Goal: Task Accomplishment & Management: Complete application form

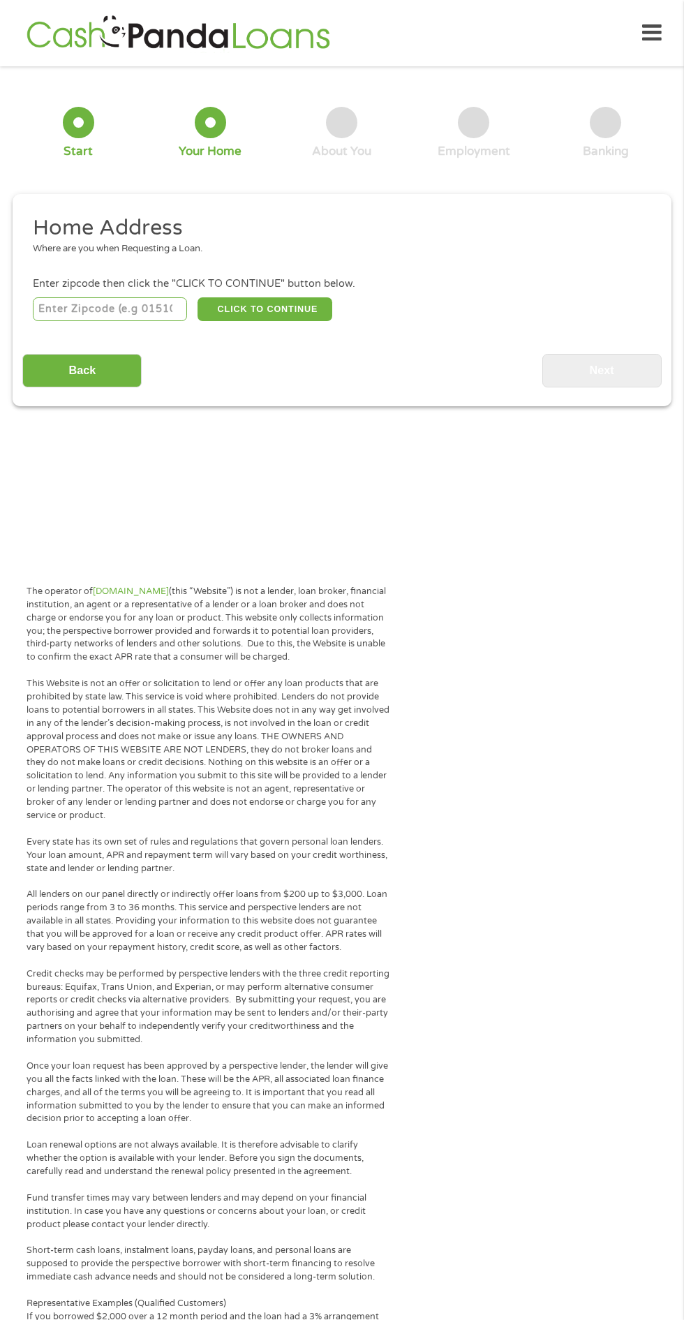
scroll to position [7, 0]
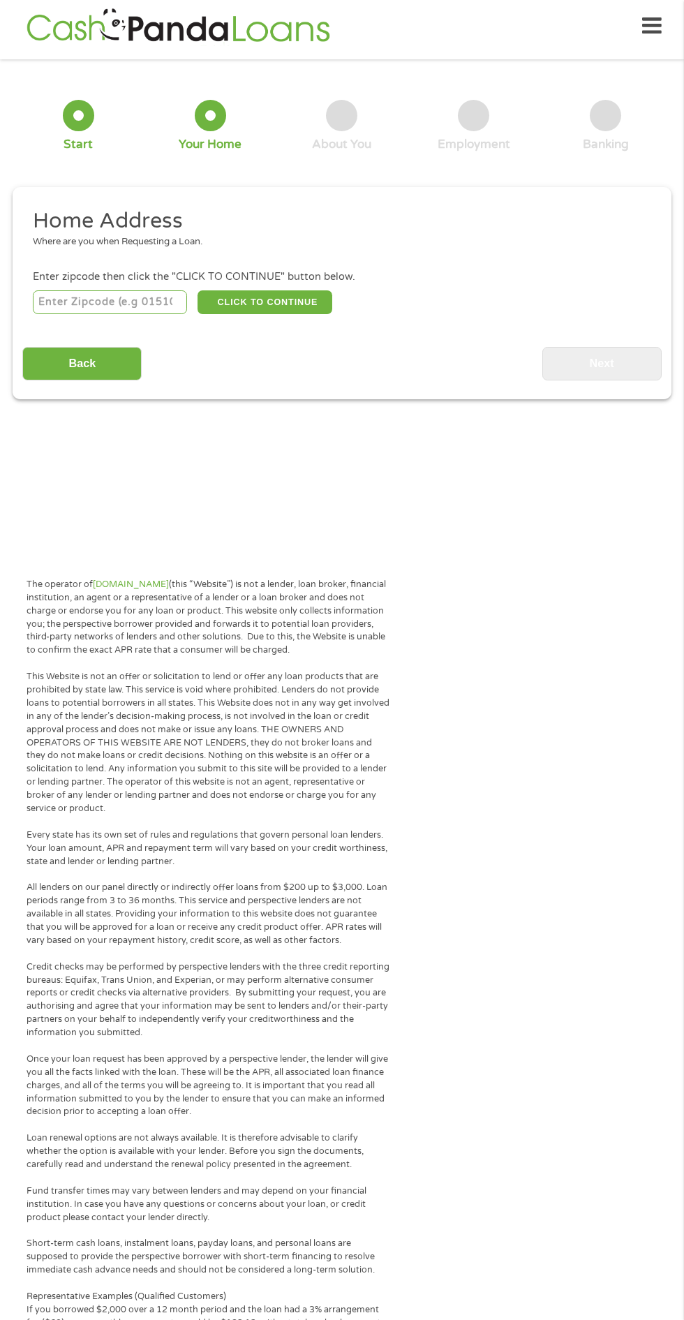
click at [146, 299] on input "number" at bounding box center [110, 302] width 155 height 24
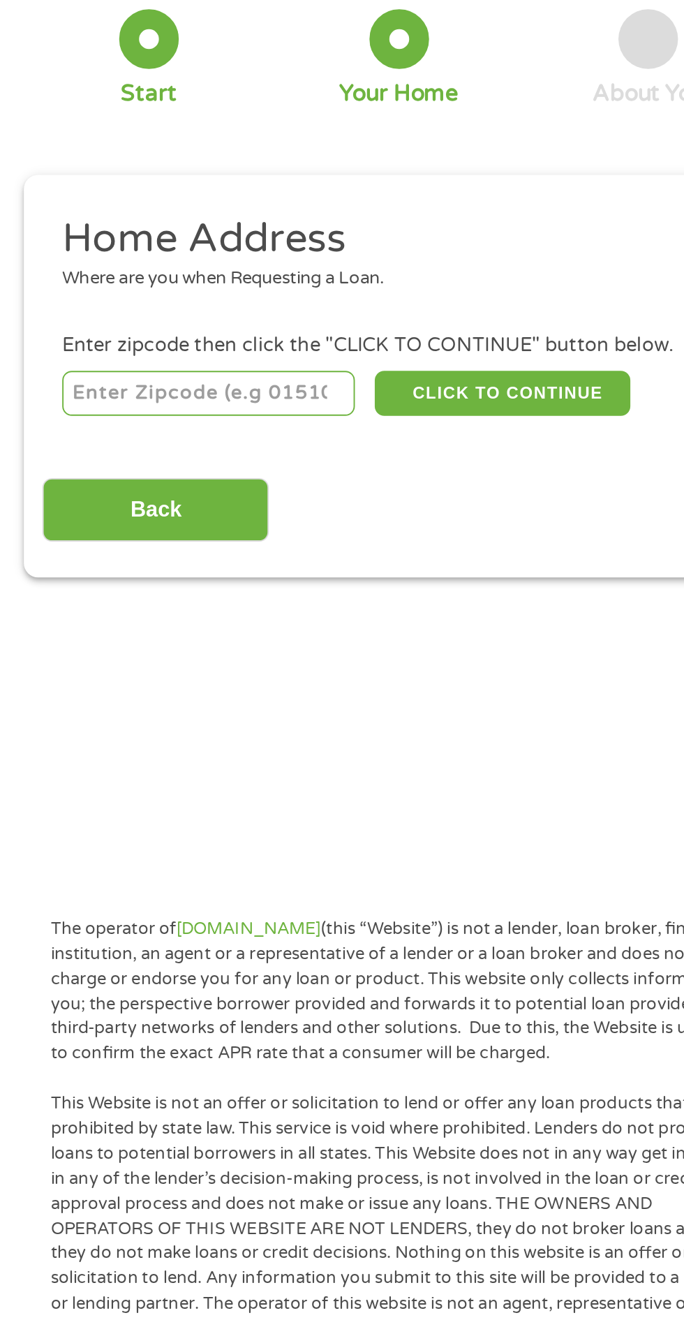
type input "87121"
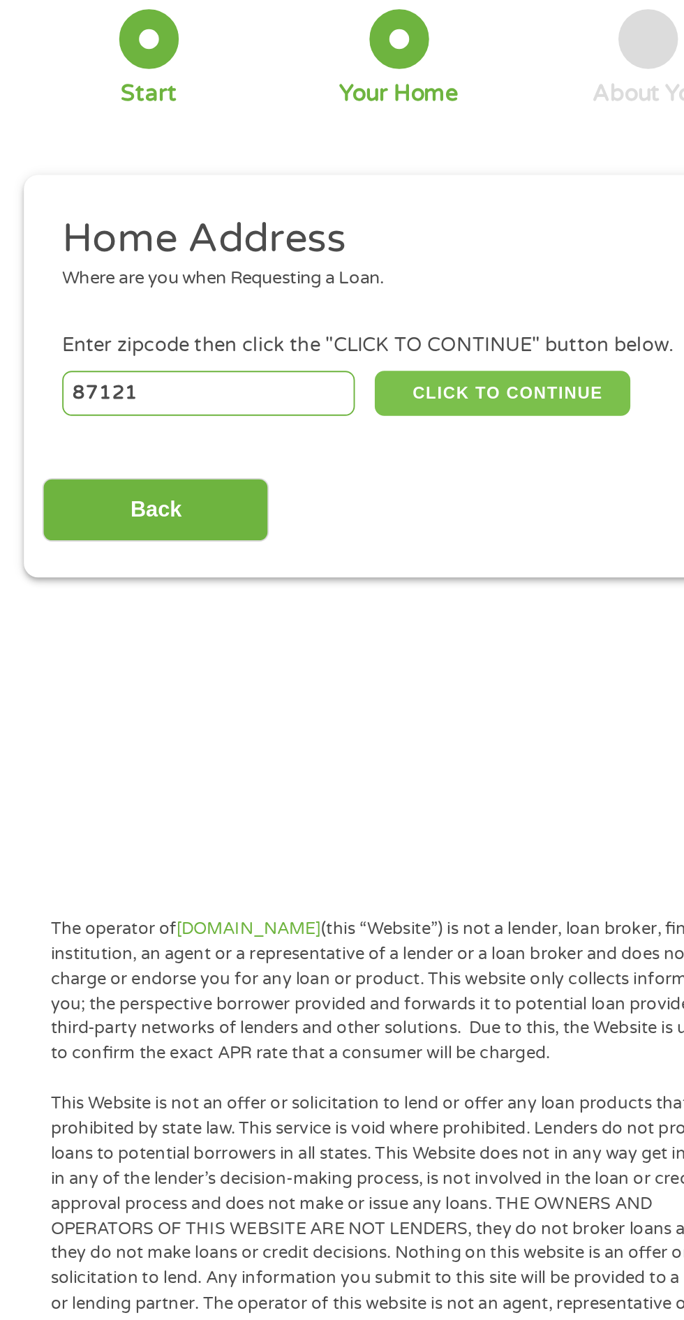
click at [273, 295] on button "CLICK TO CONTINUE" at bounding box center [265, 302] width 135 height 24
type input "87121"
type input "[GEOGRAPHIC_DATA]"
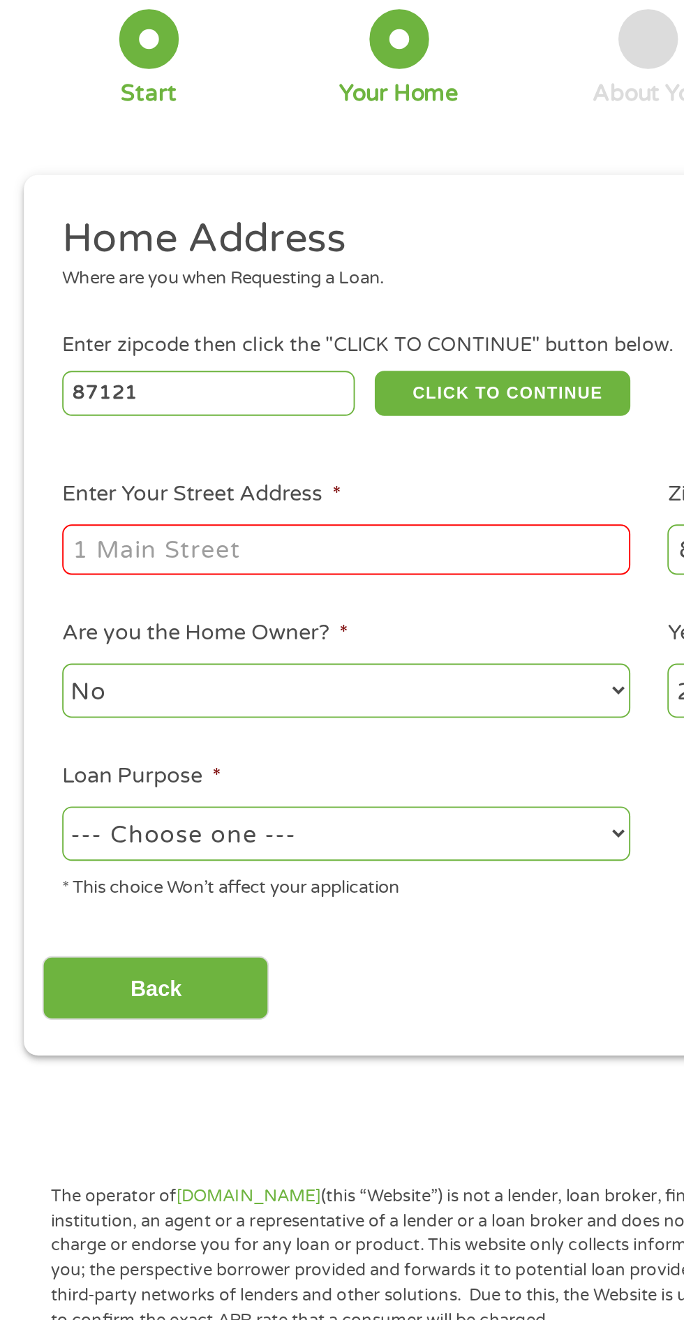
click at [225, 389] on input "Enter Your Street Address *" at bounding box center [182, 384] width 299 height 27
click at [205, 380] on input "Enter Your Street Address *" at bounding box center [182, 384] width 299 height 27
type input "5624 lizard ln SW"
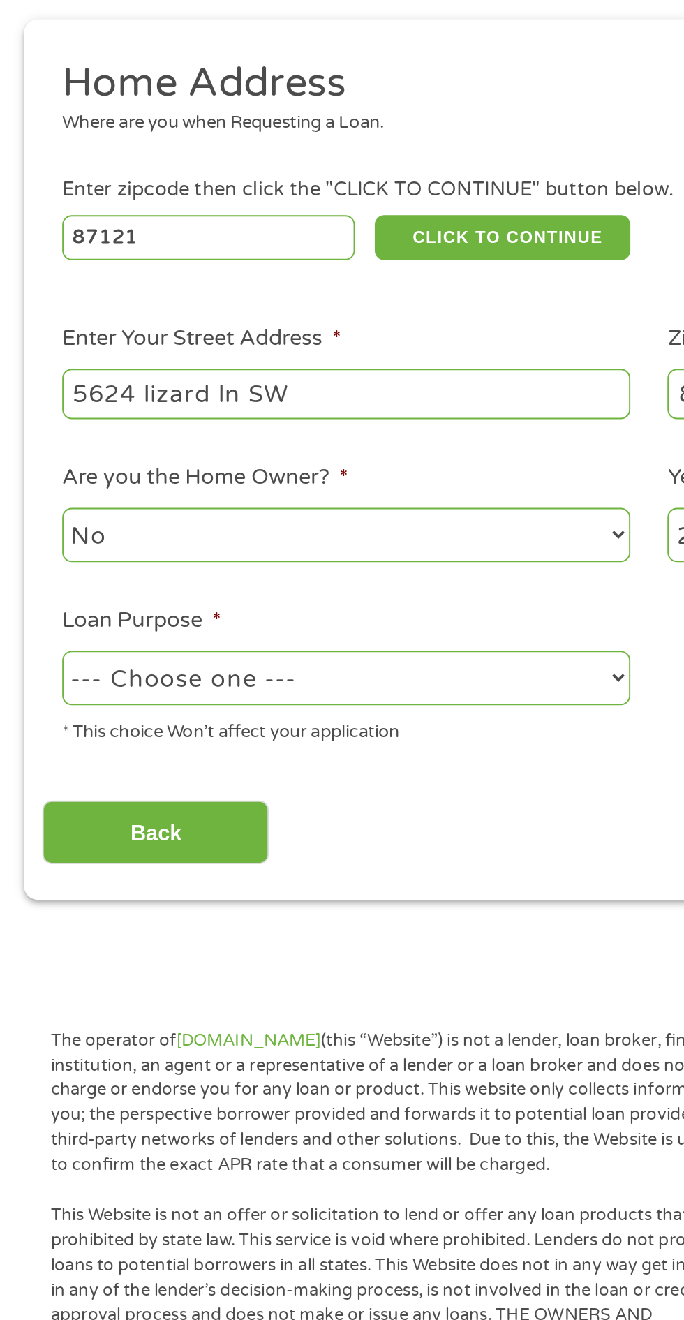
click at [241, 459] on select "No Yes" at bounding box center [182, 459] width 299 height 29
select select "yes"
click at [33, 446] on select "No Yes" at bounding box center [182, 459] width 299 height 29
click at [228, 532] on select "--- Choose one --- Pay Bills Debt Consolidation Home Improvement Major Purchase…" at bounding box center [182, 534] width 299 height 29
select select "other"
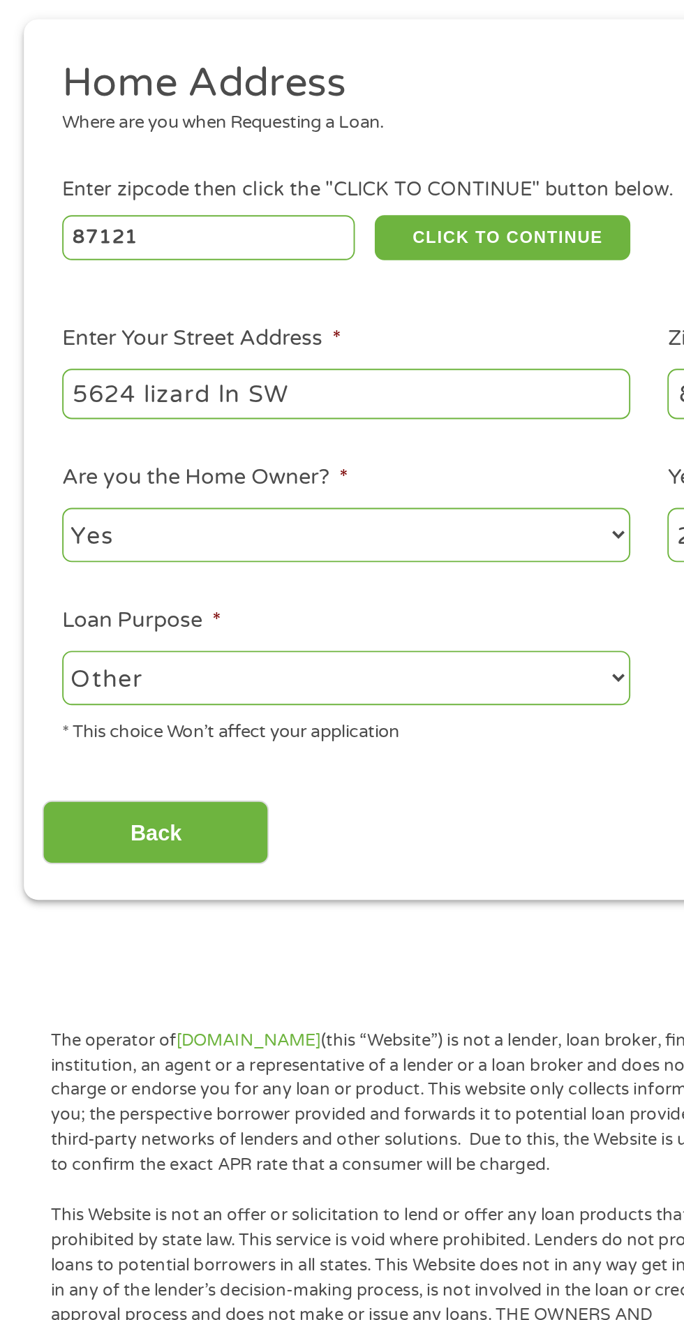
click at [33, 521] on select "--- Choose one --- Pay Bills Debt Consolidation Home Improvement Major Purchase…" at bounding box center [182, 534] width 299 height 29
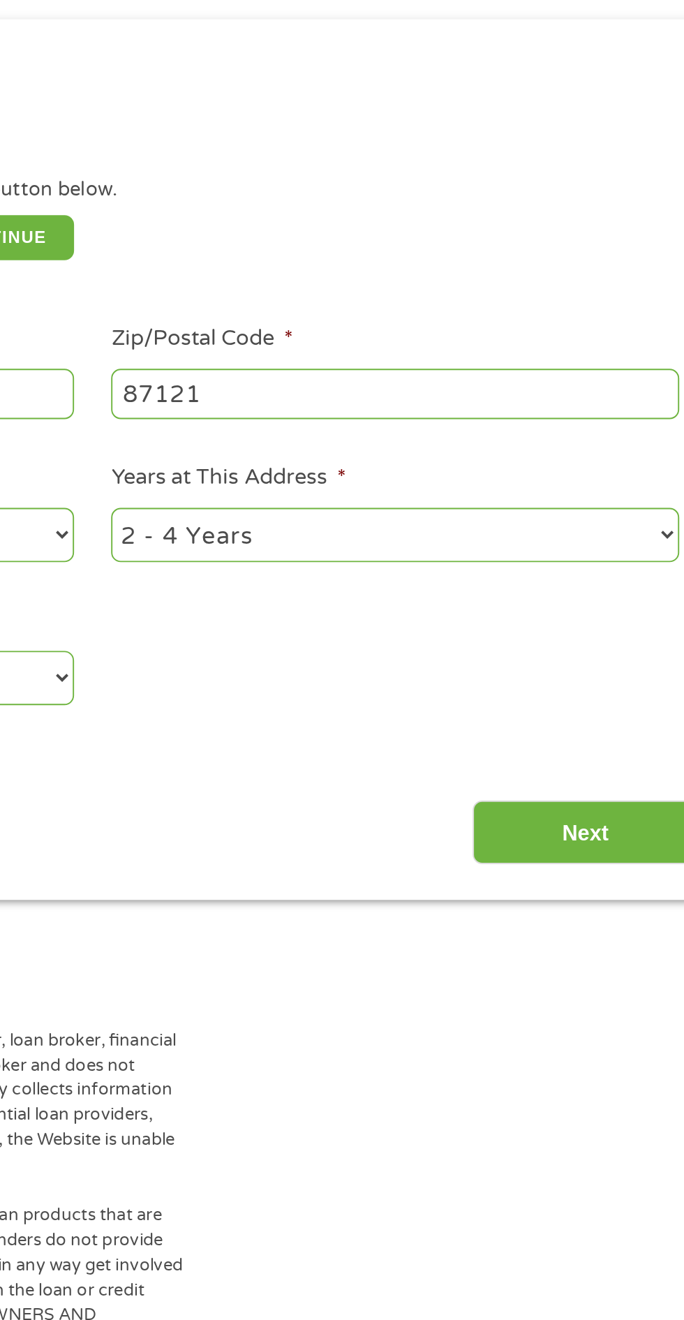
click at [575, 459] on select "1 Year or less 1 - 2 Years 2 - 4 Years Over 4 Years" at bounding box center [501, 459] width 299 height 29
select select "60months"
click at [352, 446] on select "1 Year or less 1 - 2 Years 2 - 4 Years Over 4 Years" at bounding box center [501, 459] width 299 height 29
click at [609, 609] on input "Next" at bounding box center [601, 616] width 119 height 34
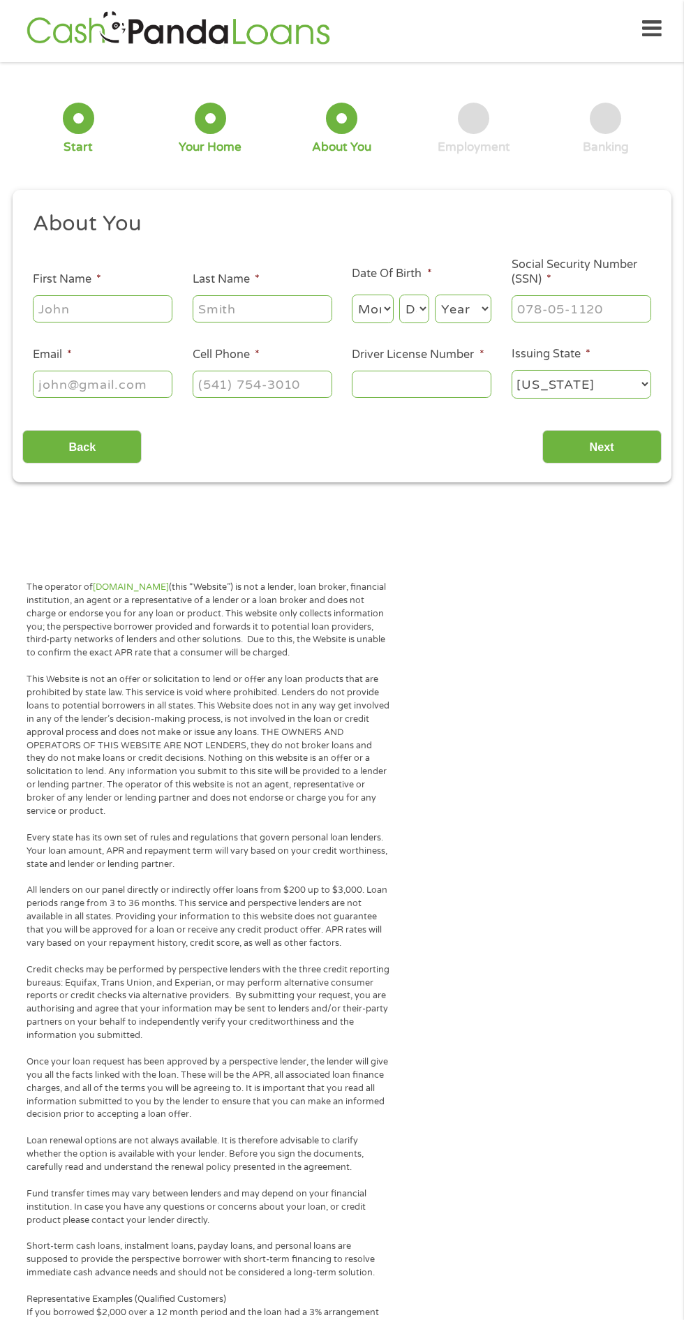
scroll to position [0, 0]
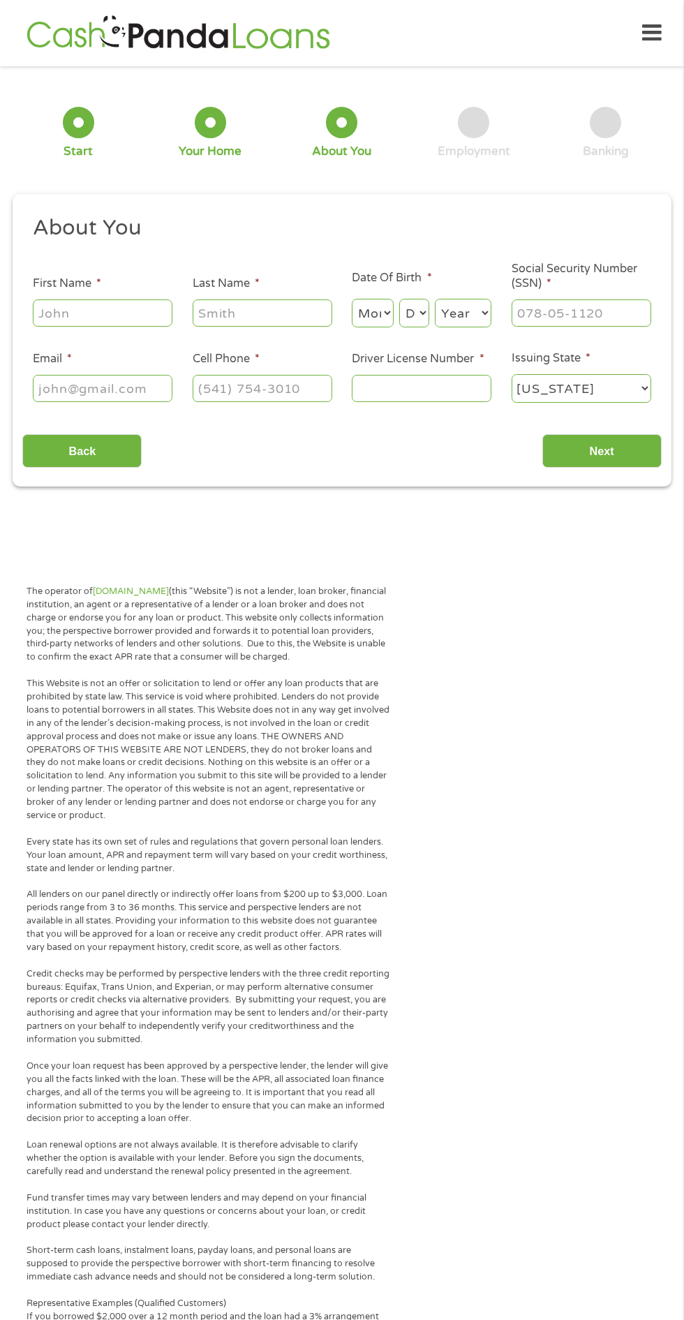
click at [165, 315] on input "First Name *" at bounding box center [103, 312] width 140 height 27
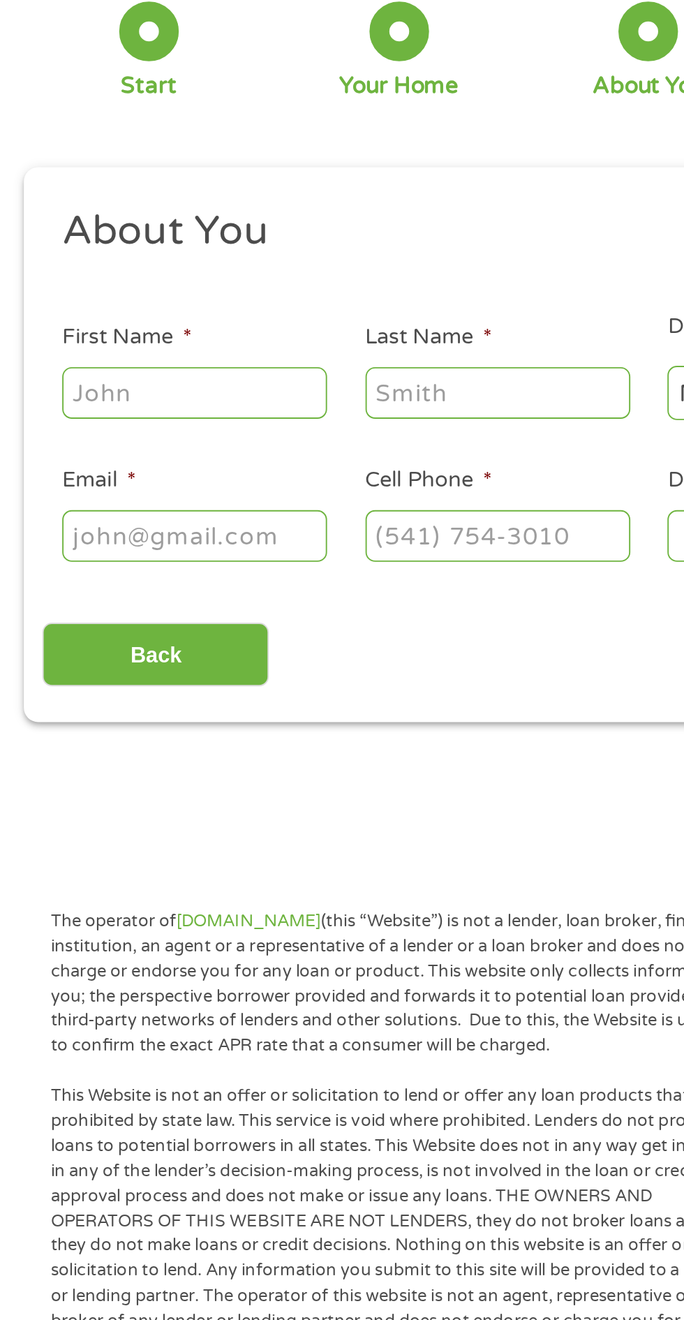
type input "[PERSON_NAME]"
type input "[EMAIL_ADDRESS][DOMAIN_NAME]"
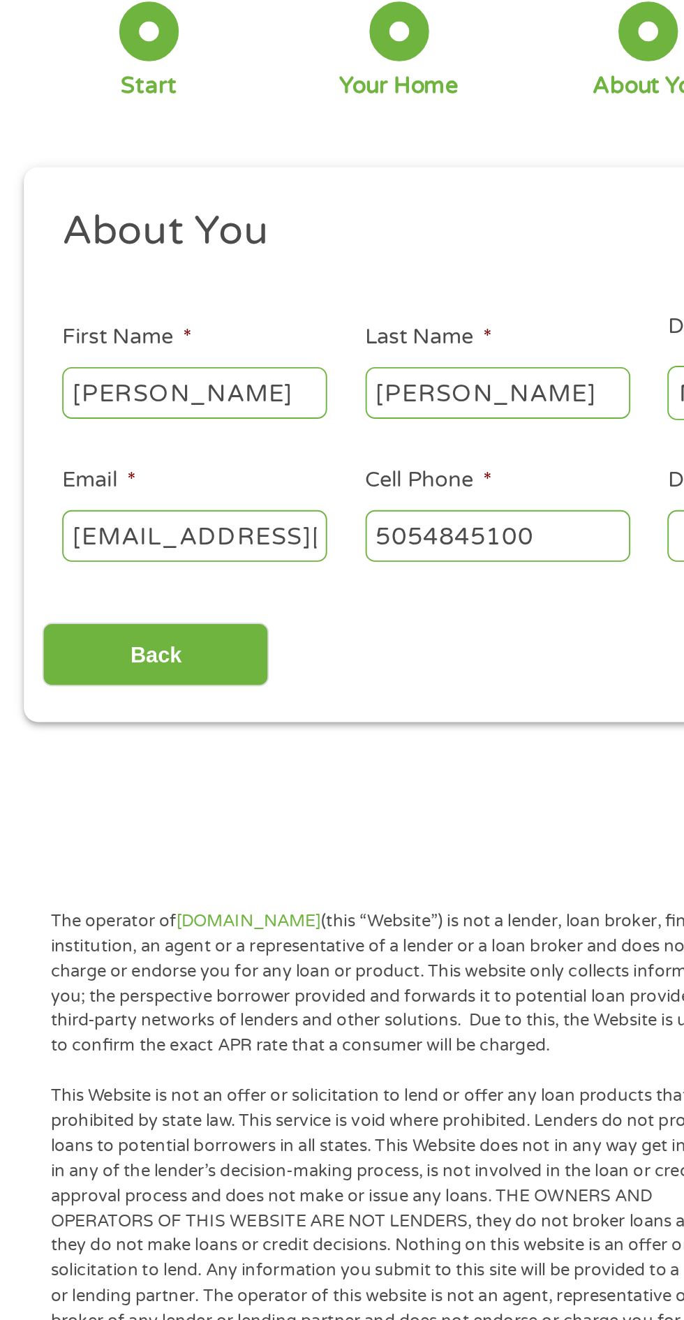
type input "[PHONE_NUMBER]"
click at [159, 382] on input "[EMAIL_ADDRESS][DOMAIN_NAME]" at bounding box center [103, 388] width 140 height 27
type input "[EMAIL_ADDRESS][DOMAIN_NAME]"
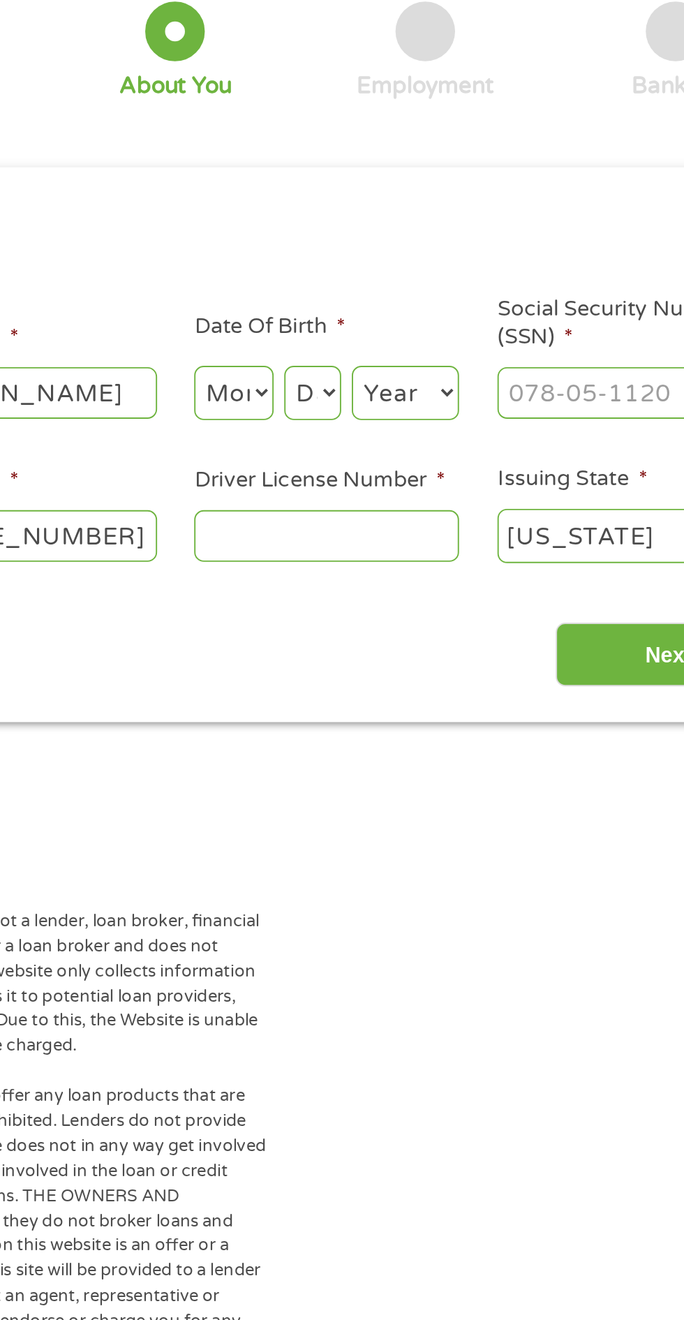
click at [402, 311] on select "Day 1 2 3 4 5 6 7 8 9 10 11 12 13 14 15 16 17 18 19 20 21 22 23 24 25 26 27 28 …" at bounding box center [414, 313] width 30 height 29
select select "3"
click at [399, 299] on select "Day 1 2 3 4 5 6 7 8 9 10 11 12 13 14 15 16 17 18 19 20 21 22 23 24 25 26 27 28 …" at bounding box center [414, 313] width 30 height 29
click at [381, 309] on select "Month 1 2 3 4 5 6 7 8 9 10 11 12" at bounding box center [373, 313] width 42 height 29
select select "3"
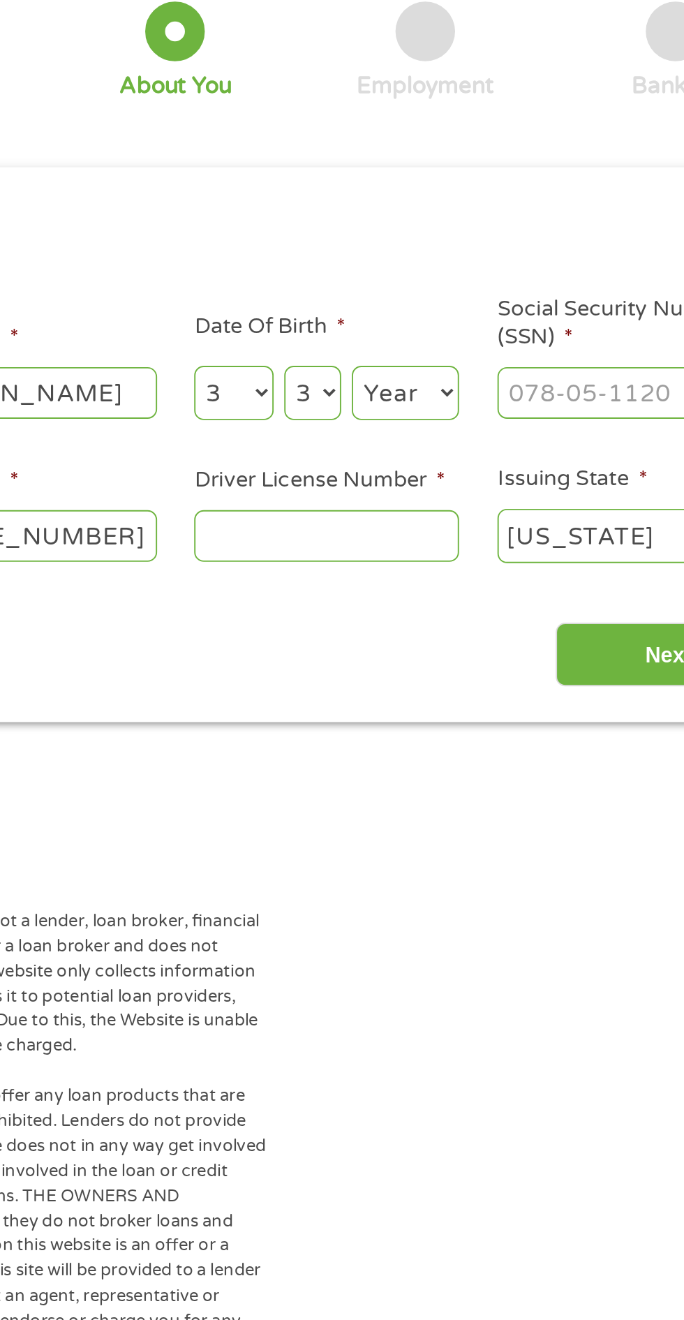
click at [352, 299] on select "Month 1 2 3 4 5 6 7 8 9 10 11 12" at bounding box center [373, 313] width 42 height 29
click at [419, 314] on select "Day 1 2 3 4 5 6 7 8 9 10 11 12 13 14 15 16 17 18 19 20 21 22 23 24 25 26 27 28 …" at bounding box center [414, 313] width 30 height 29
select select "18"
click at [399, 299] on select "Day 1 2 3 4 5 6 7 8 9 10 11 12 13 14 15 16 17 18 19 20 21 22 23 24 25 26 27 28 …" at bounding box center [414, 313] width 30 height 29
click at [487, 318] on select "Year [DATE] 2006 2005 2004 2003 2002 2001 2000 1999 1998 1997 1996 1995 1994 19…" at bounding box center [463, 313] width 57 height 29
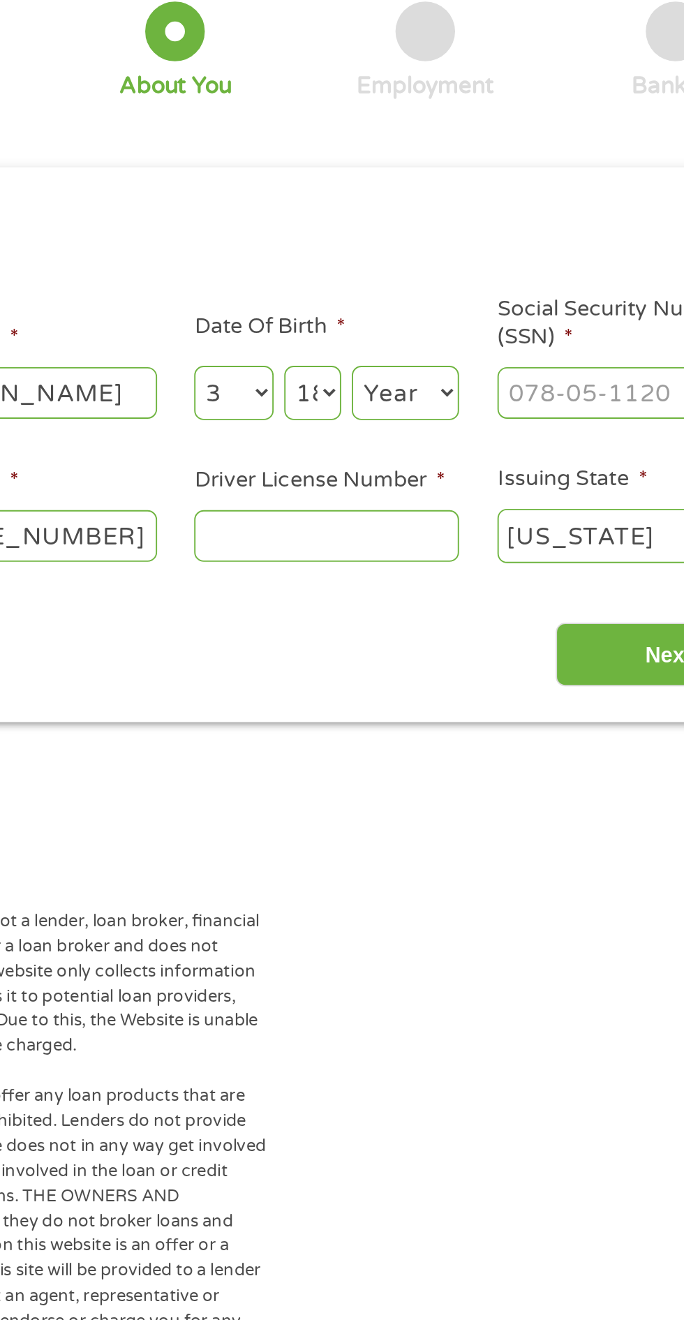
select select "1987"
click at [435, 299] on select "Year [DATE] 2006 2005 2004 2003 2002 2001 2000 1999 1998 1997 1996 1995 1994 19…" at bounding box center [463, 313] width 57 height 29
click at [581, 308] on input "Social Security Number (SSN) *" at bounding box center [582, 312] width 140 height 27
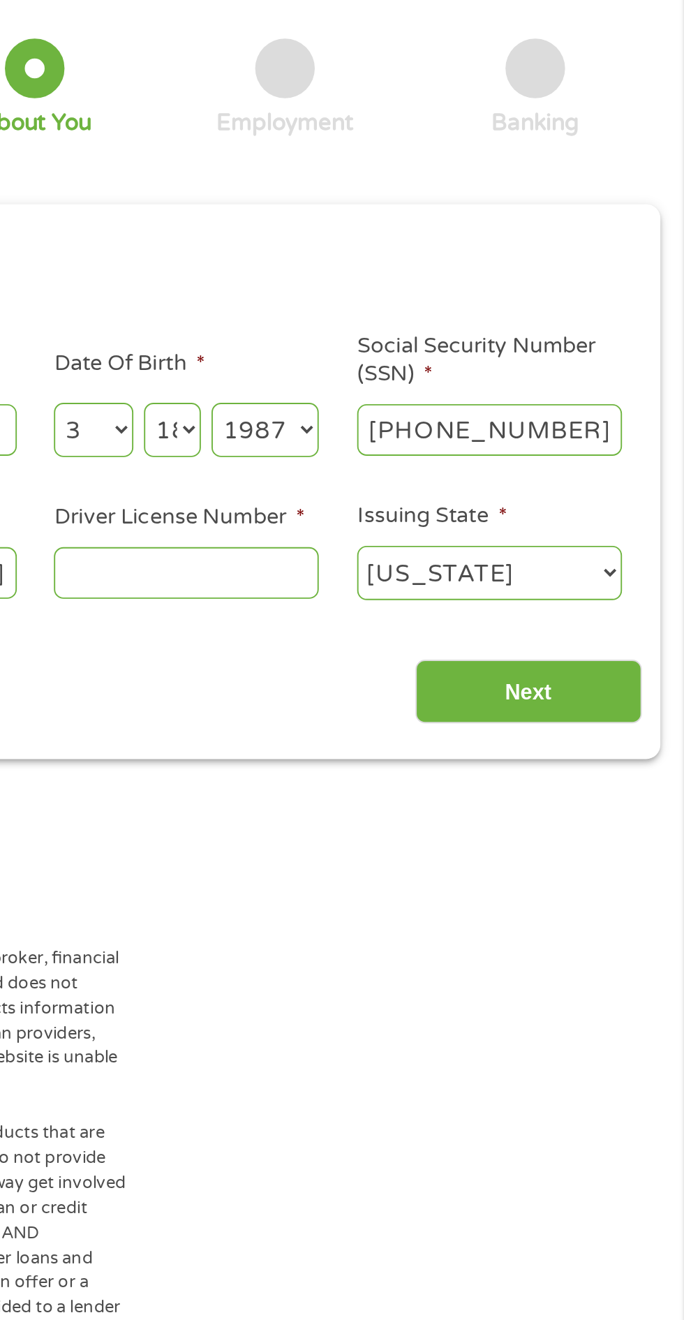
type input "525-71-7911"
click at [459, 386] on input "Driver License Number *" at bounding box center [422, 388] width 140 height 27
type input "502441001"
click at [590, 452] on input "Next" at bounding box center [601, 451] width 119 height 34
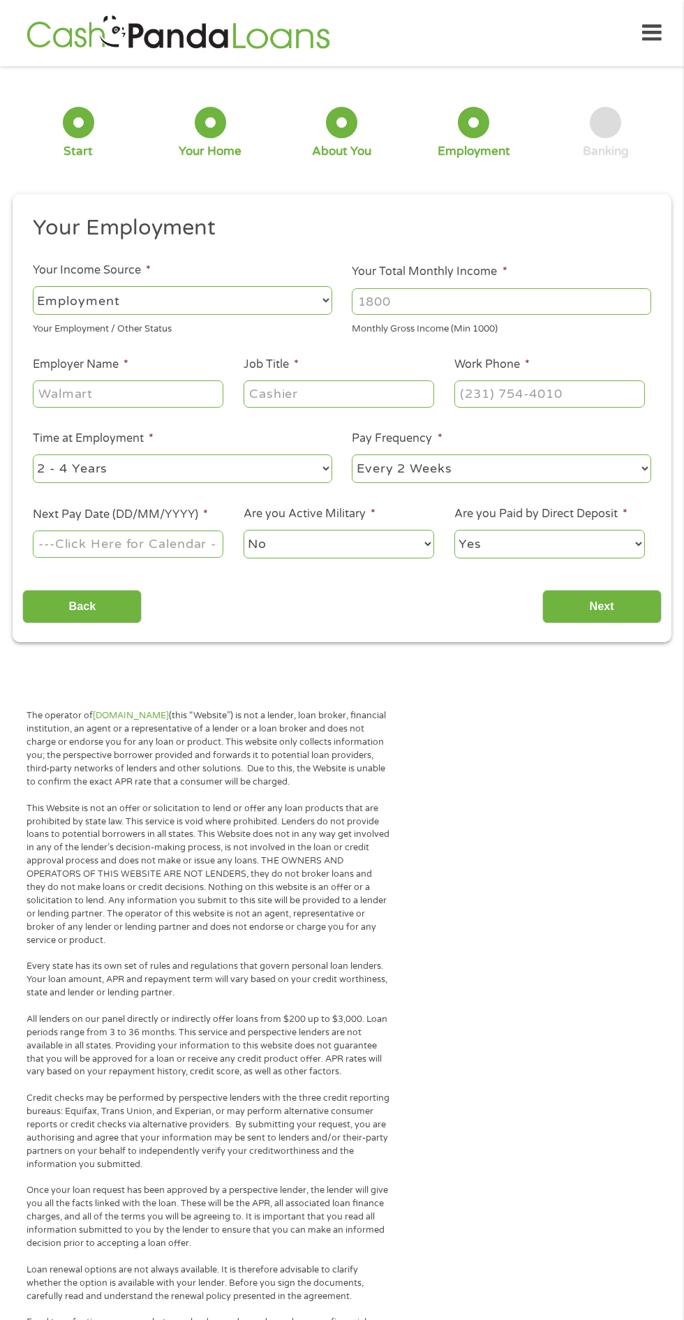
scroll to position [7, 0]
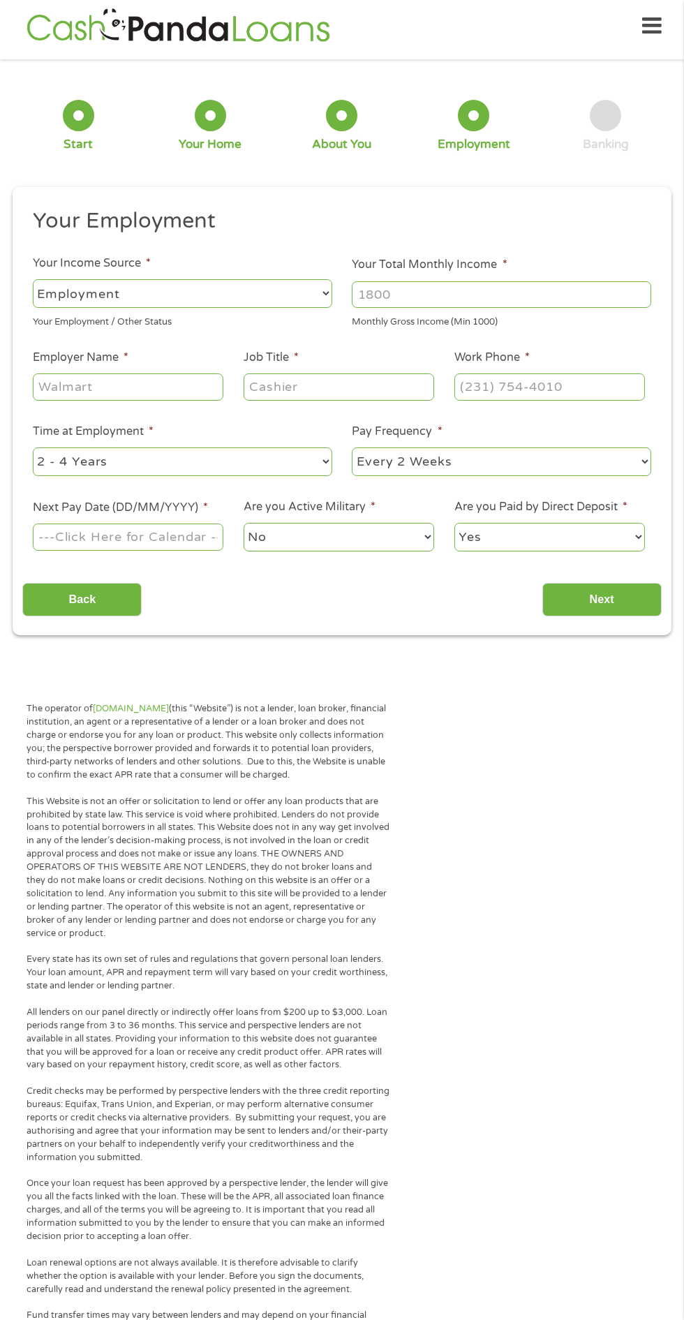
click at [255, 287] on select "--- Choose one --- Employment [DEMOGRAPHIC_DATA] Benefits" at bounding box center [182, 293] width 299 height 29
select select "benefits"
click at [33, 279] on select "--- Choose one --- Employment [DEMOGRAPHIC_DATA] Benefits" at bounding box center [182, 293] width 299 height 29
type input "Other"
type input "[PHONE_NUMBER]"
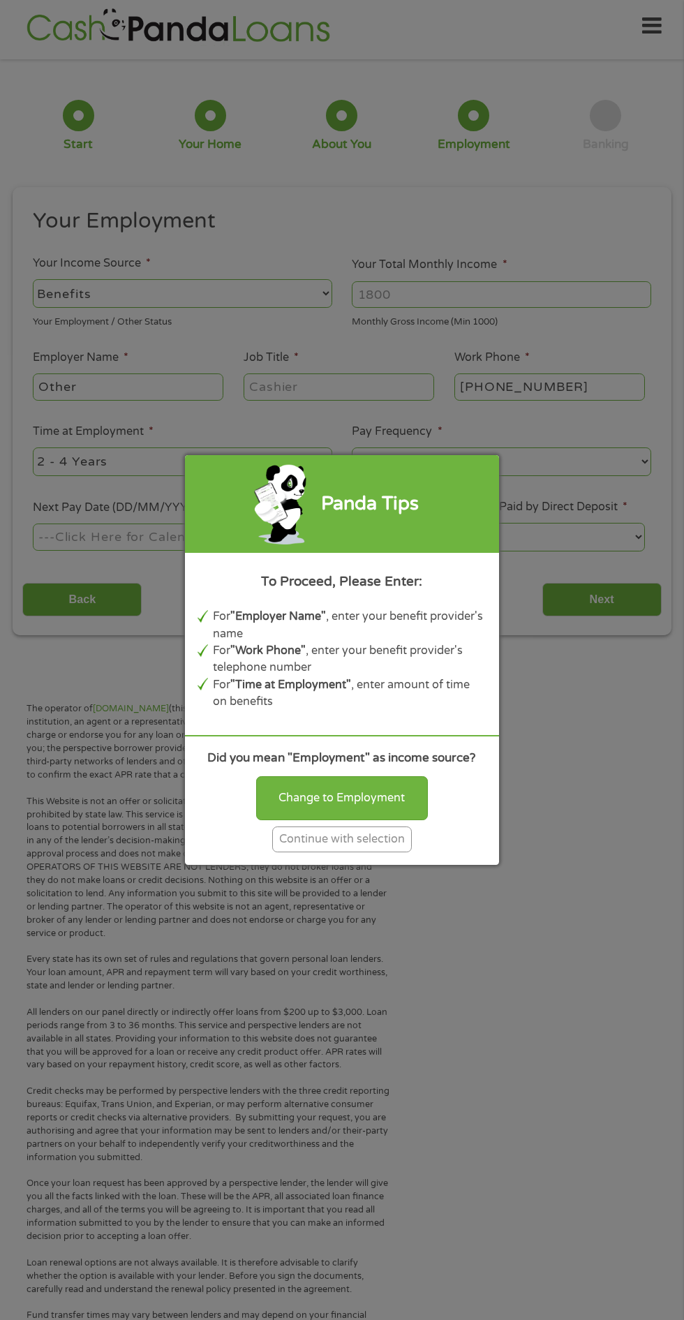
click at [387, 782] on div "Change to Employment" at bounding box center [342, 797] width 172 height 43
select select "fullTime"
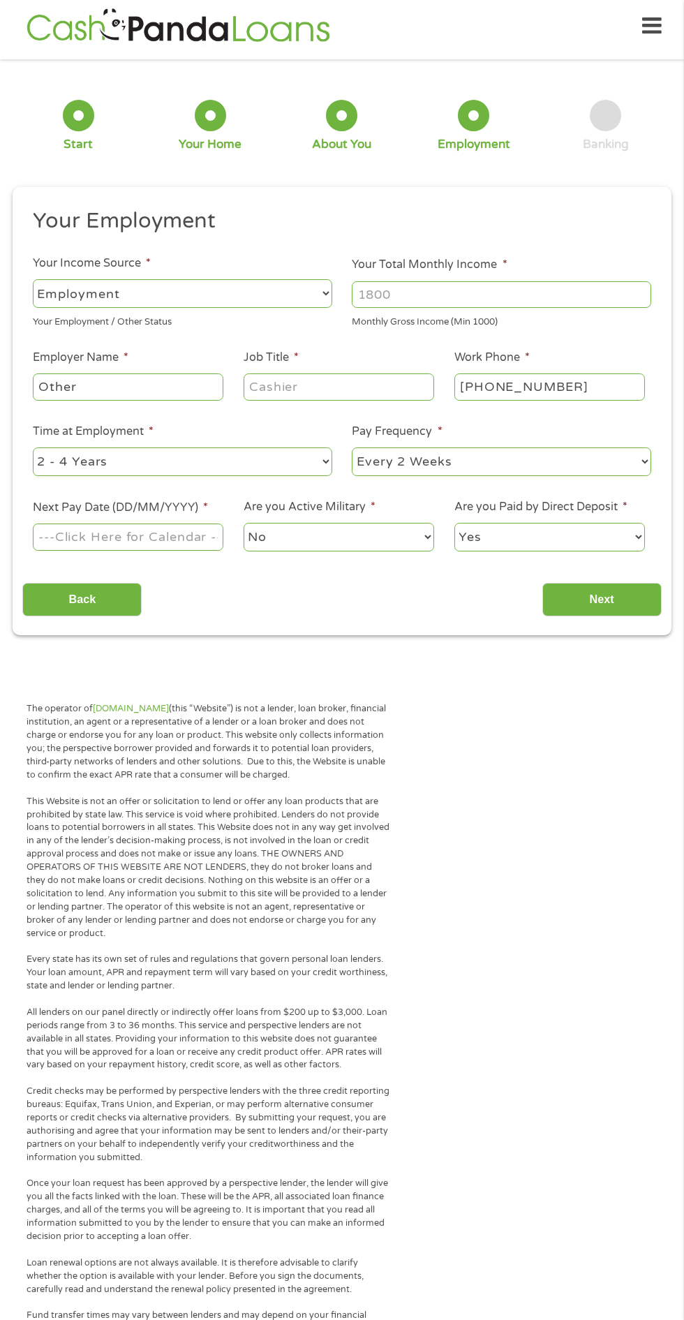
click at [587, 287] on input "Your Total Monthly Income *" at bounding box center [501, 294] width 299 height 27
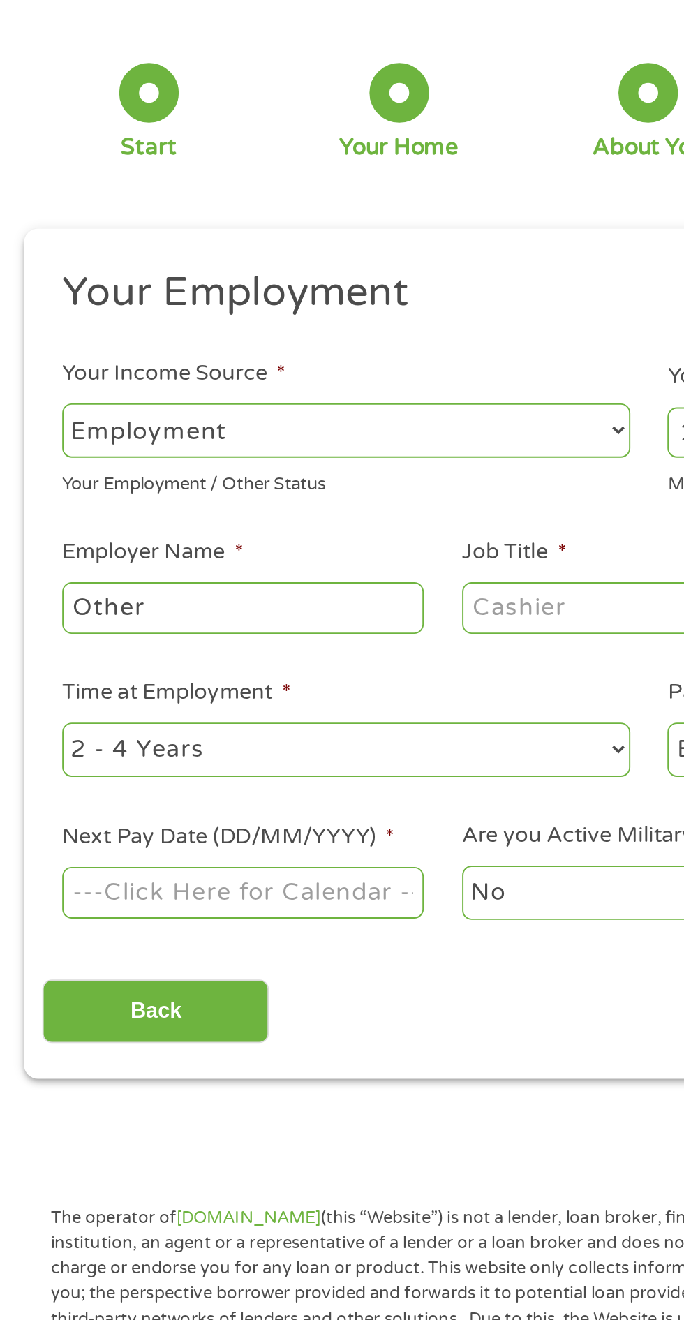
type input "1000"
click at [190, 392] on input "Other" at bounding box center [128, 386] width 191 height 27
type input "O"
click at [164, 388] on input "Employer Name *" at bounding box center [128, 386] width 191 height 27
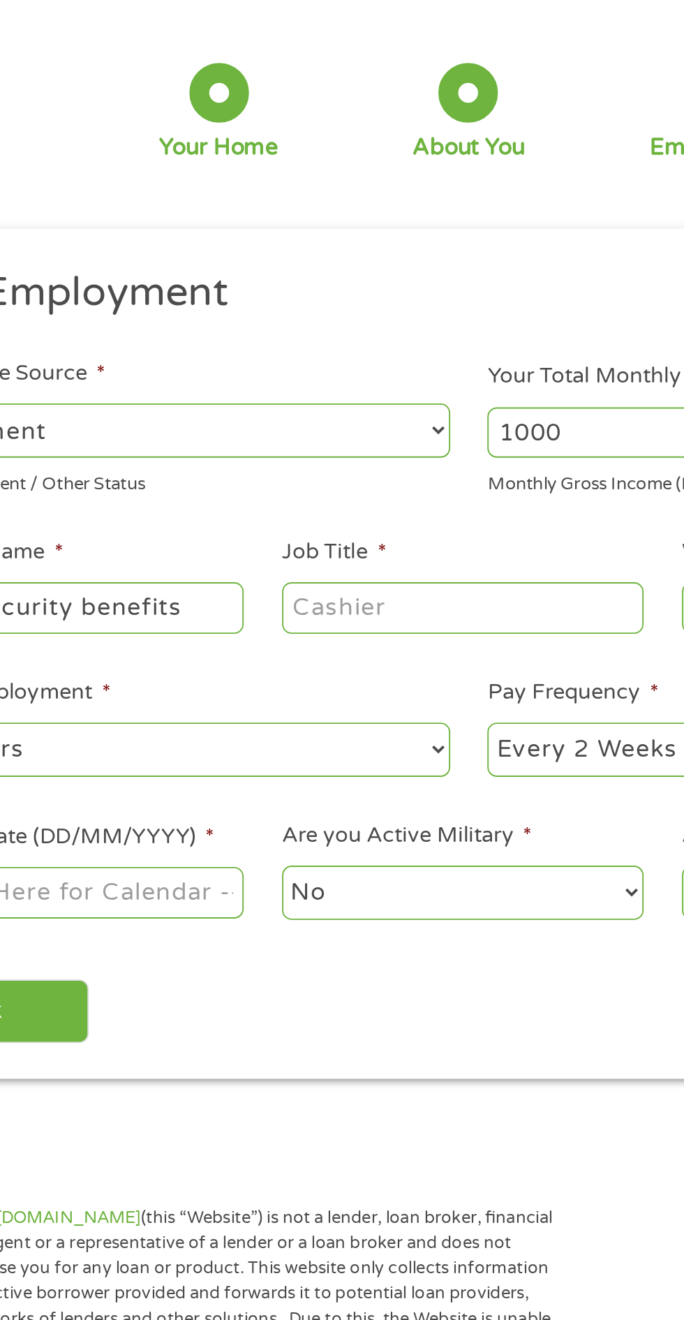
type input "Social security benefits"
click at [349, 388] on input "Job Title *" at bounding box center [339, 386] width 191 height 27
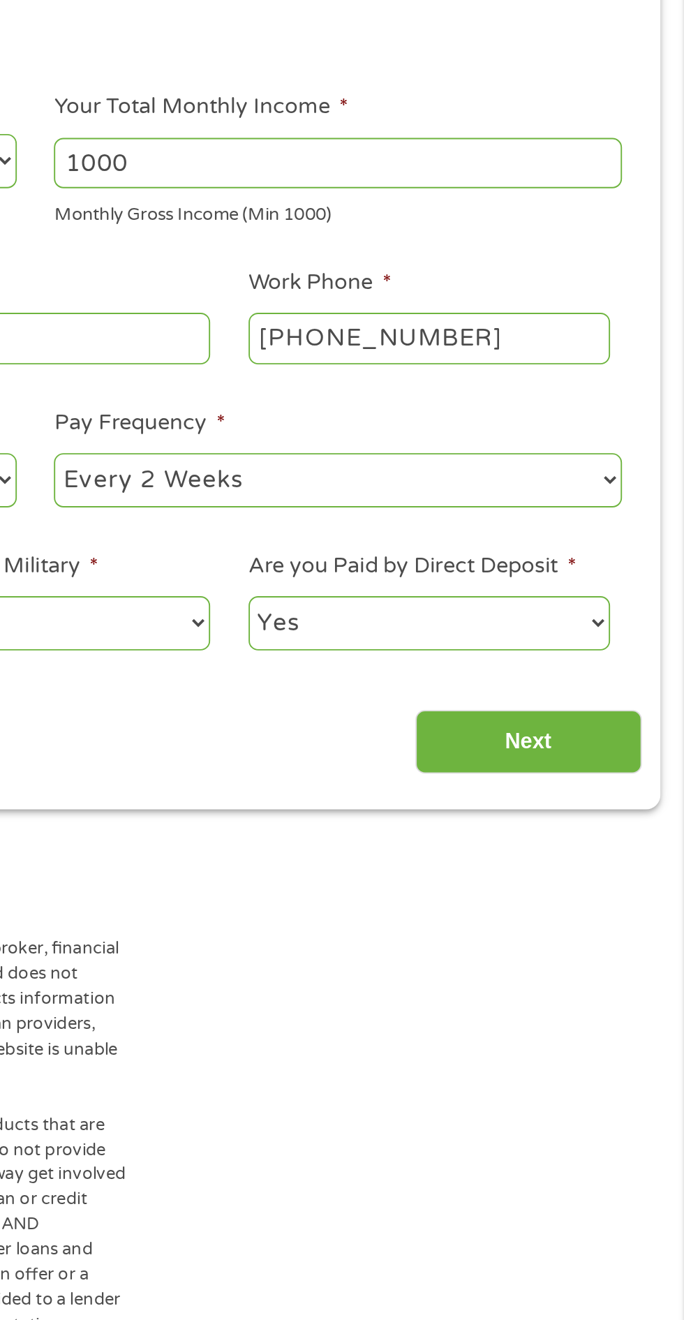
scroll to position [0, 0]
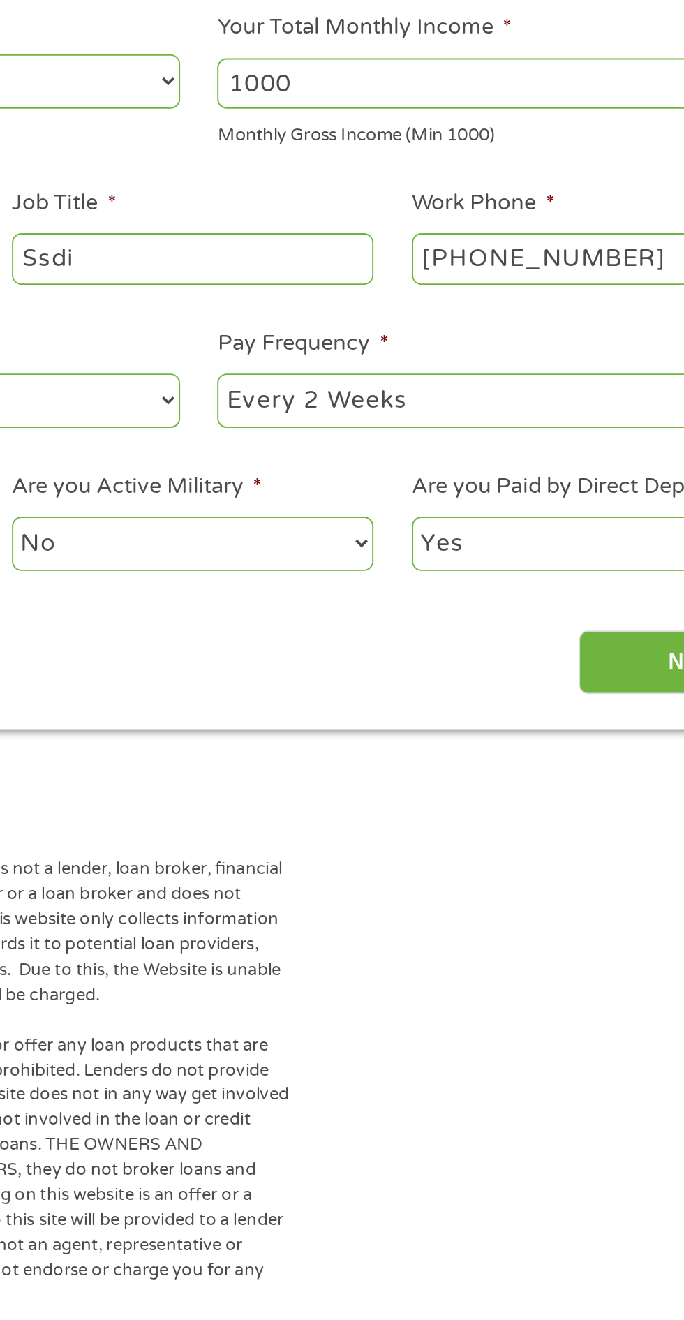
type input "Ssdi"
click at [525, 473] on select "--- Choose one --- Every 2 Weeks Every Week Monthly Semi-Monthly" at bounding box center [501, 468] width 299 height 29
select select "monthly"
click at [352, 455] on select "--- Choose one --- Every 2 Weeks Every Week Monthly Semi-Monthly" at bounding box center [501, 468] width 299 height 29
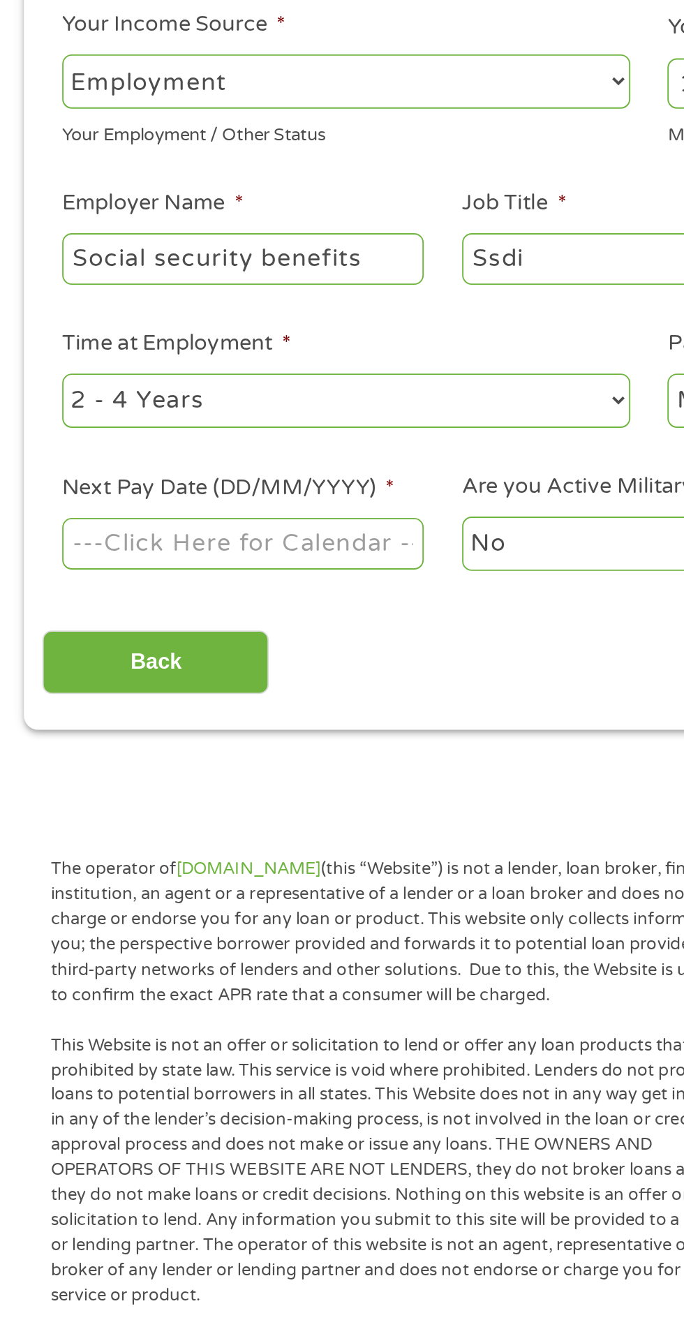
click at [174, 556] on body "Home Get Loan Offer How it works FAQs Blog Cash Loans Quick Loans Online Loans …" at bounding box center [342, 1063] width 684 height 2127
click at [179, 542] on input "Next Pay Date (DD/MM/YYYY) *" at bounding box center [128, 543] width 191 height 27
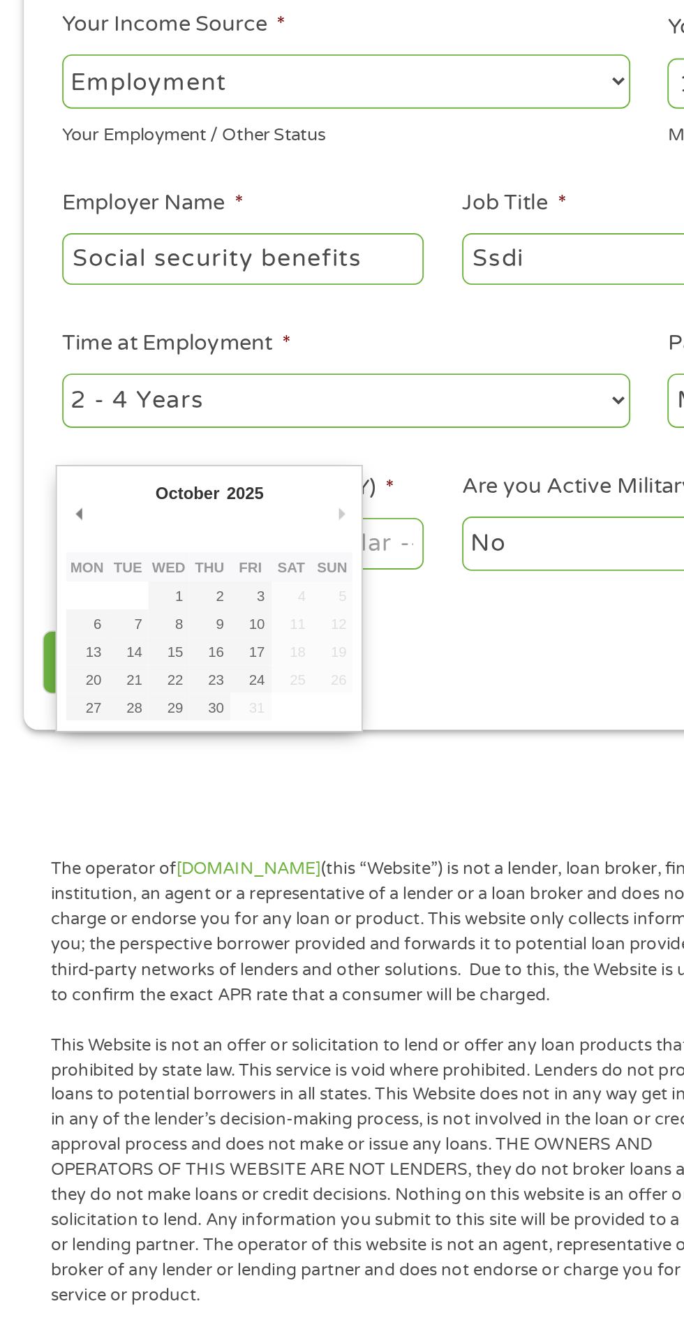
type input "[DATE]"
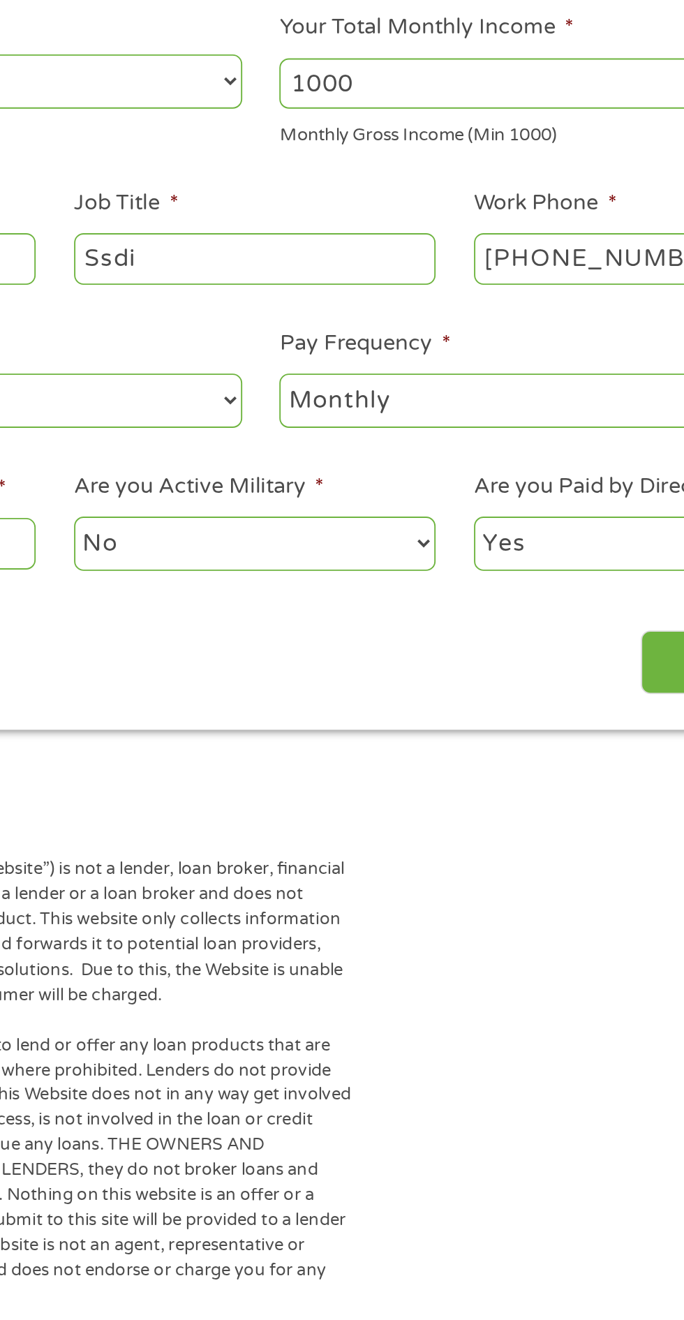
click at [390, 544] on select "No Yes" at bounding box center [339, 544] width 191 height 29
click at [244, 530] on select "No Yes" at bounding box center [339, 544] width 191 height 29
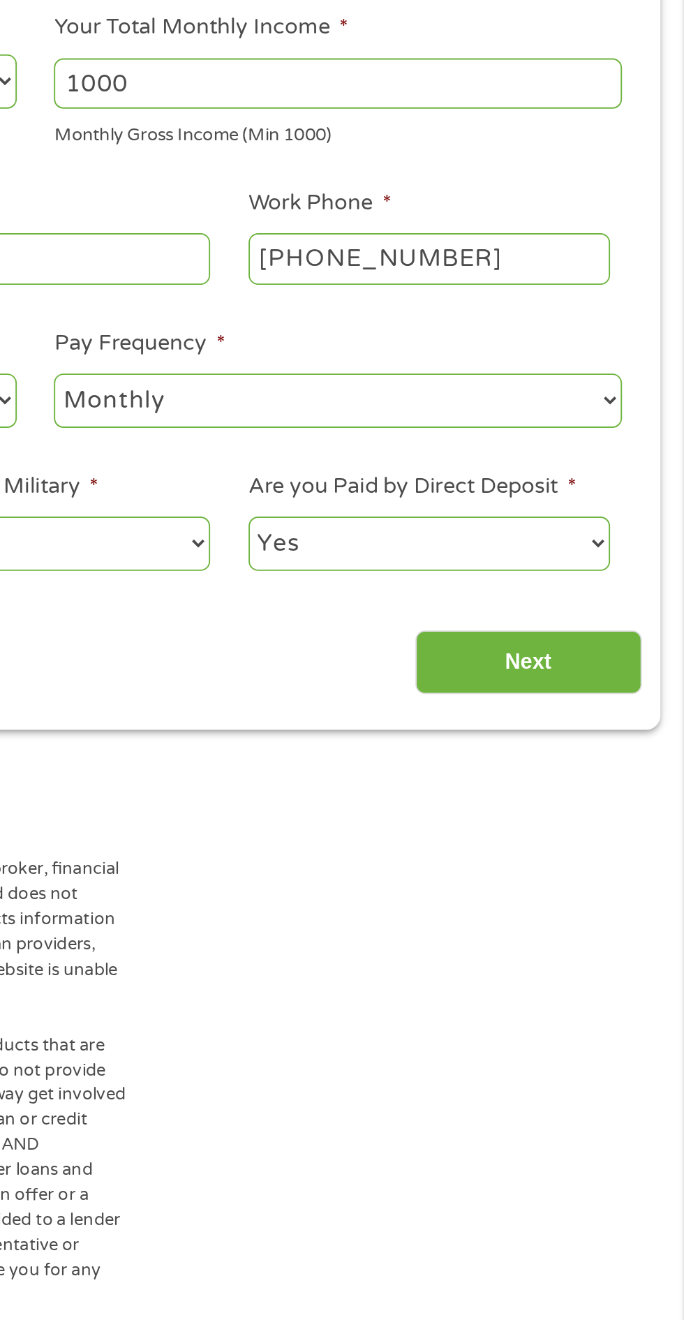
click at [623, 605] on input "Next" at bounding box center [601, 607] width 119 height 34
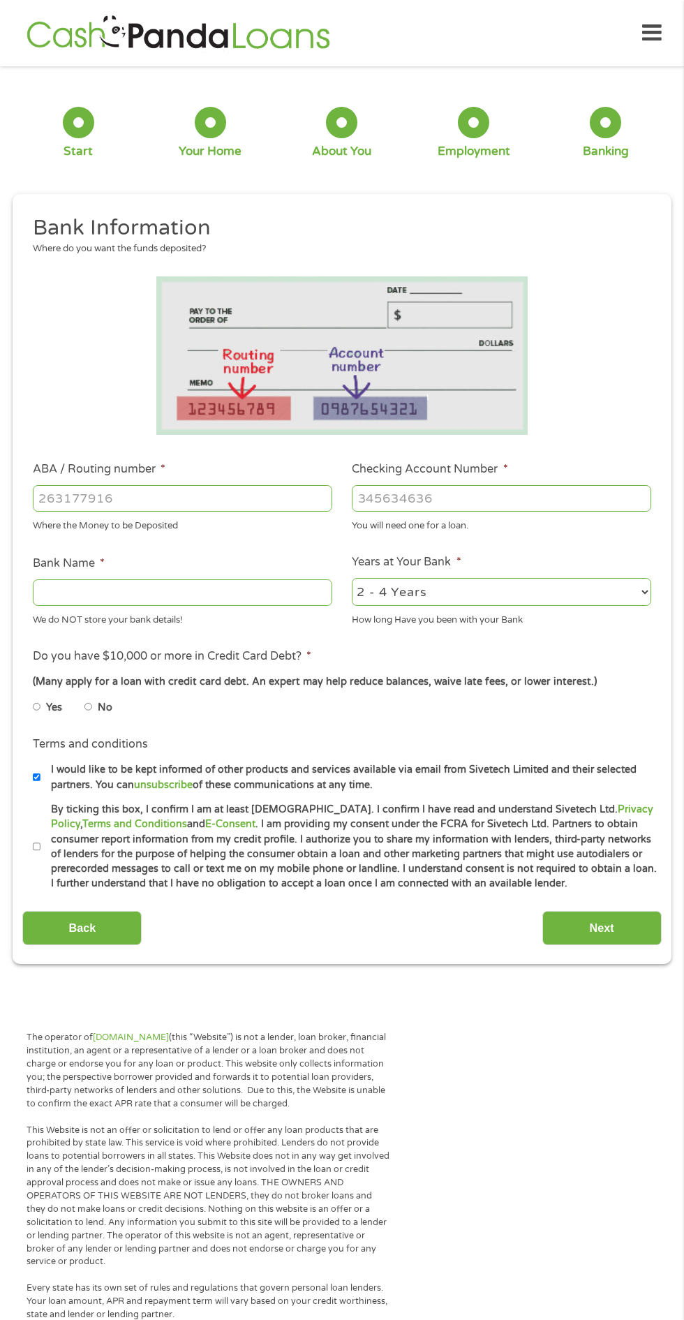
click at [254, 500] on input "ABA / Routing number *" at bounding box center [182, 498] width 299 height 27
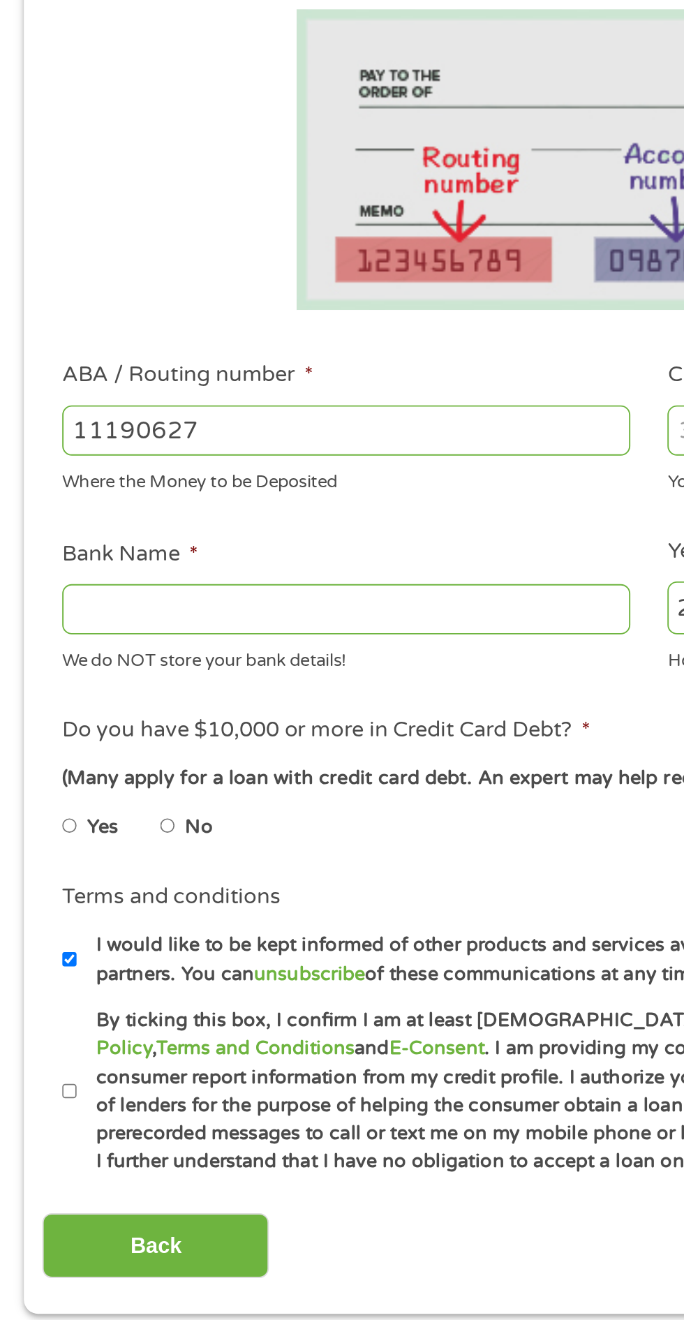
type input "111906271"
type input "FIRST NATIONAL BANK [US_STATE]"
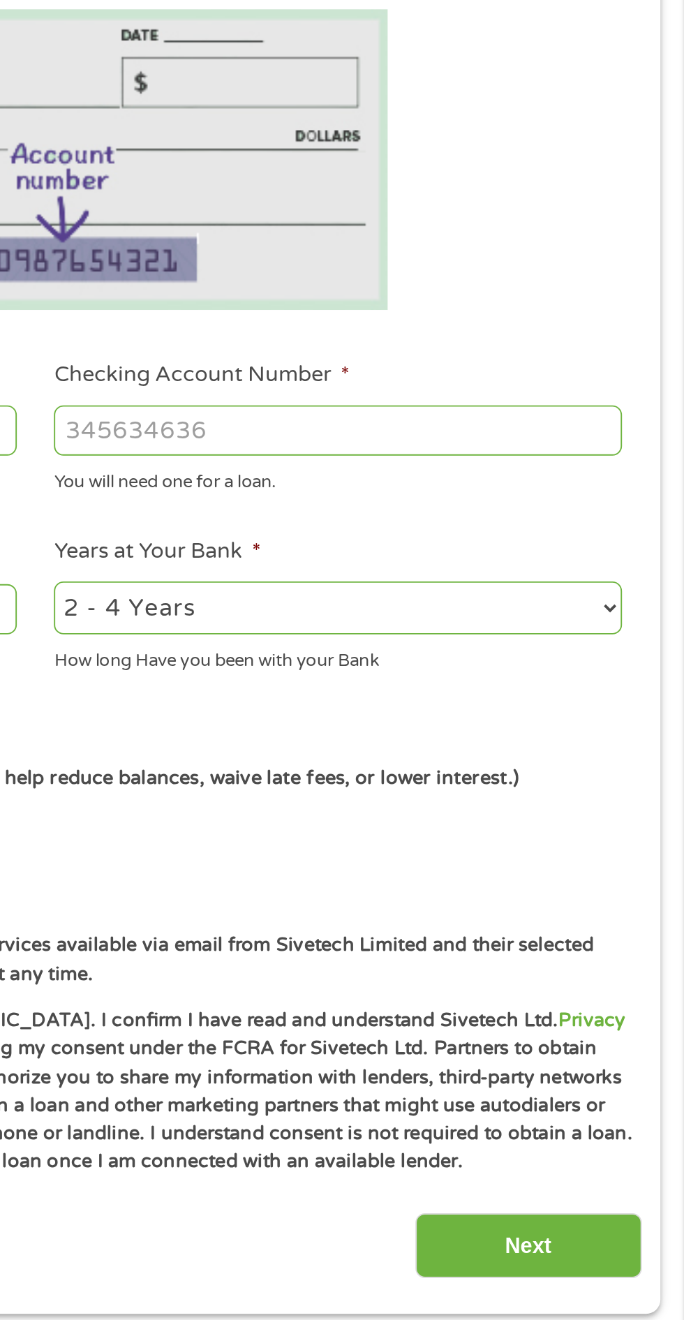
type input "111906271"
click at [556, 495] on input "Checking Account Number *" at bounding box center [501, 498] width 299 height 27
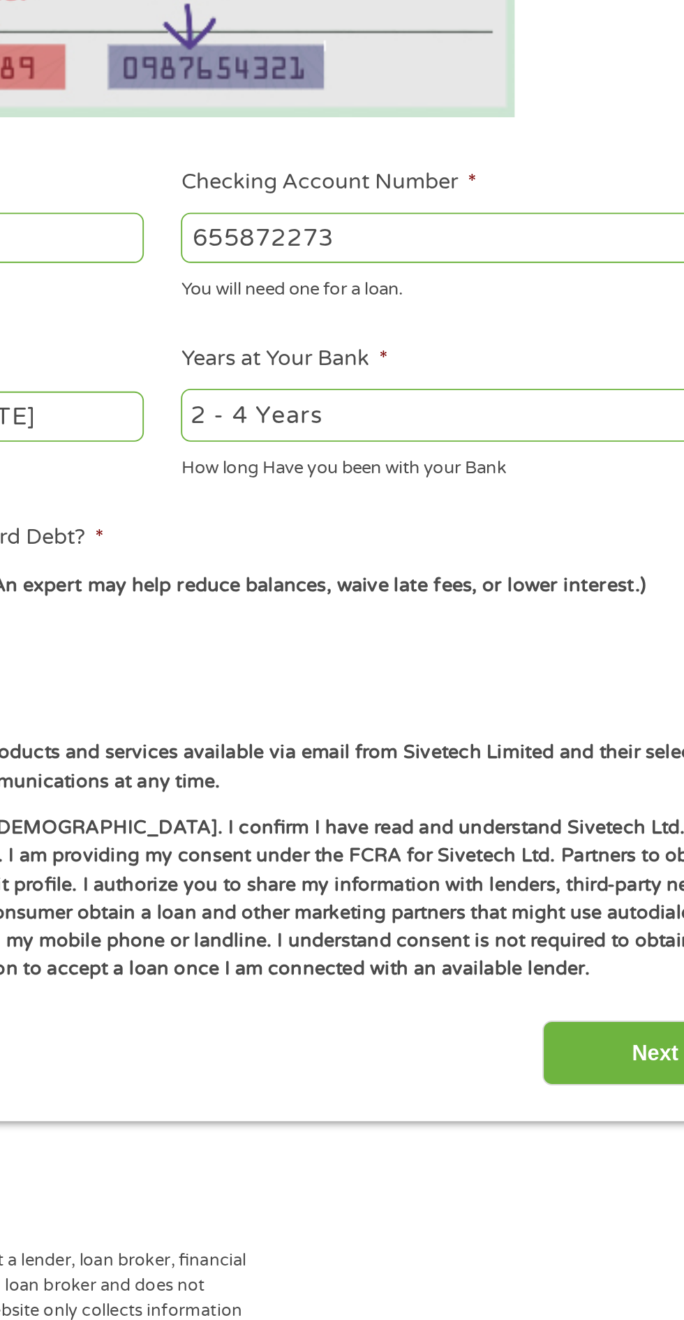
type input "655872273"
click at [521, 596] on select "2 - 4 Years 6 - 12 Months 1 - 2 Years Over 4 Years" at bounding box center [501, 592] width 299 height 29
select select "24months"
click at [352, 578] on select "2 - 4 Years 6 - 12 Months 1 - 2 Years Over 4 Years" at bounding box center [501, 592] width 299 height 29
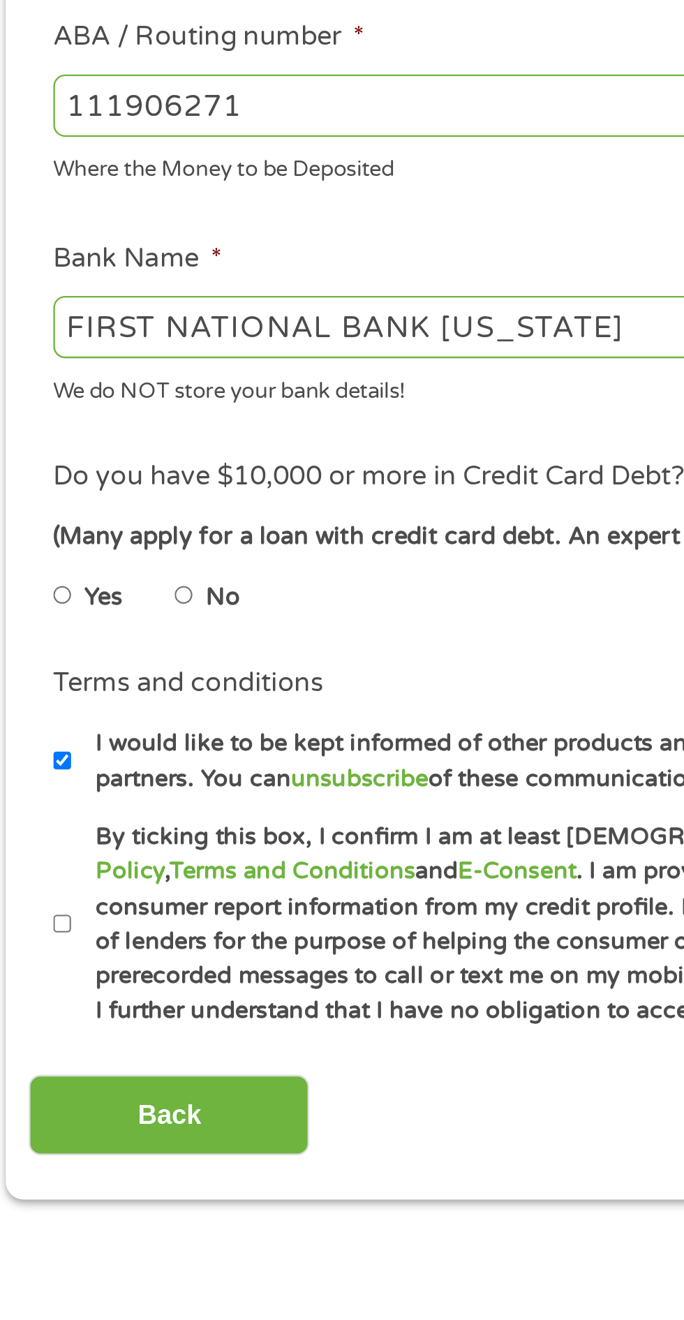
click at [93, 706] on input "No" at bounding box center [88, 707] width 8 height 22
radio input "true"
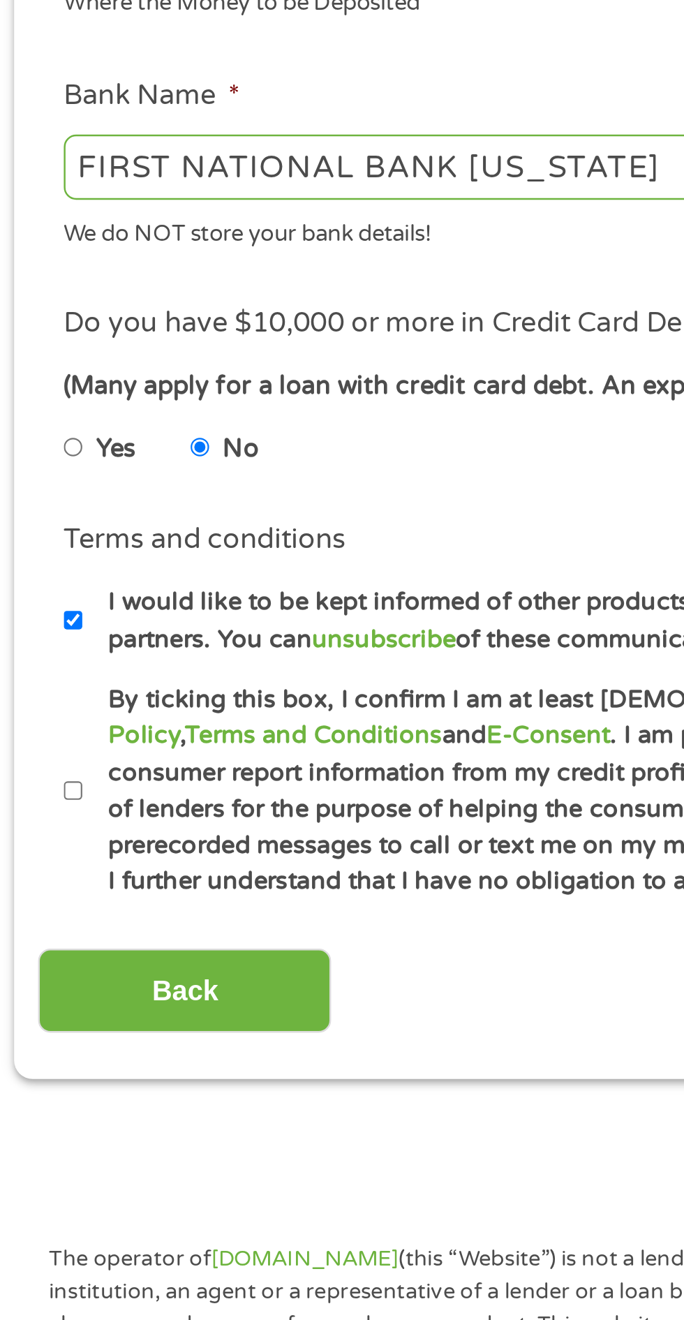
click at [41, 845] on input "By ticking this box, I confirm I am at least [DEMOGRAPHIC_DATA]. I confirm I ha…" at bounding box center [37, 846] width 8 height 22
checkbox input "true"
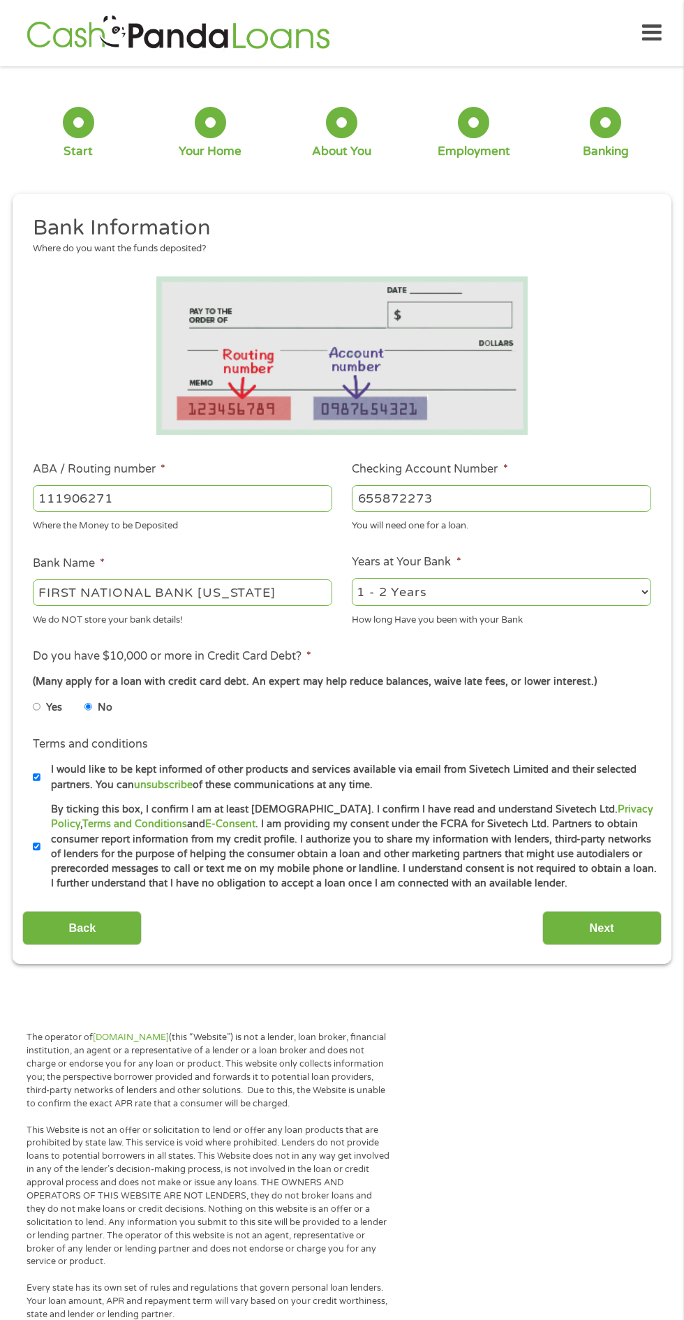
click at [602, 929] on input "Next" at bounding box center [601, 928] width 119 height 34
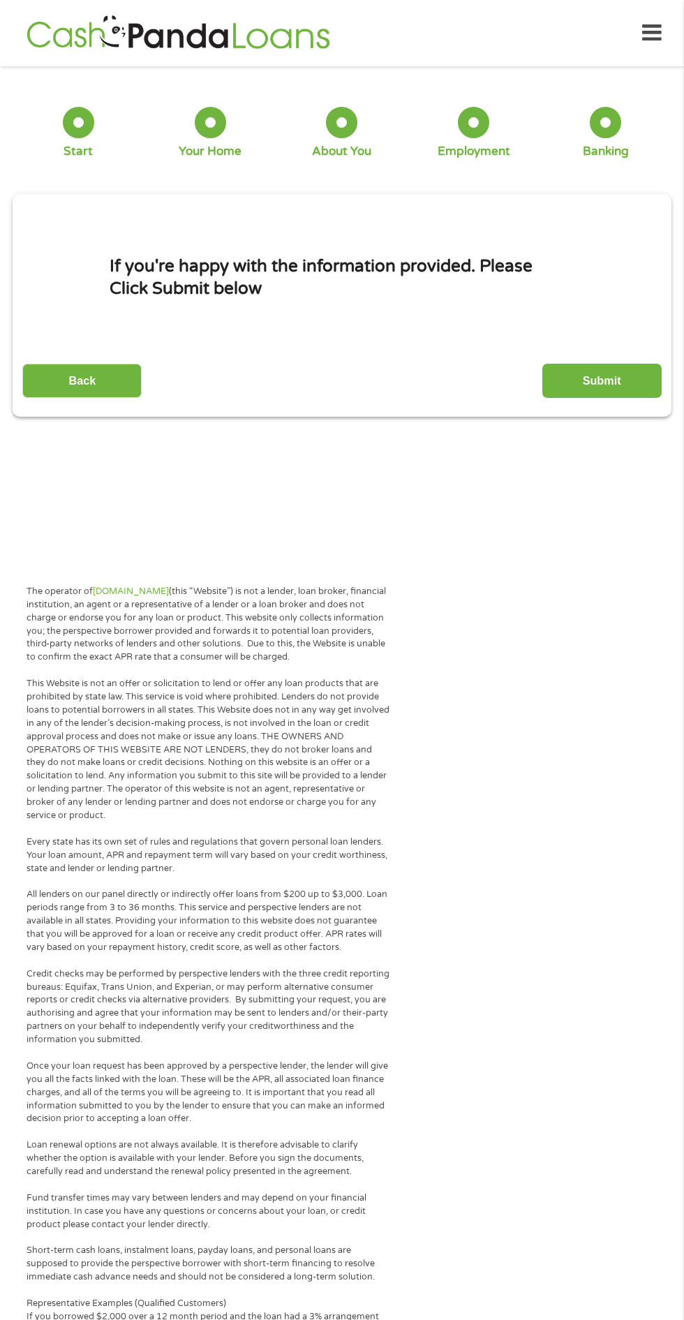
scroll to position [7, 0]
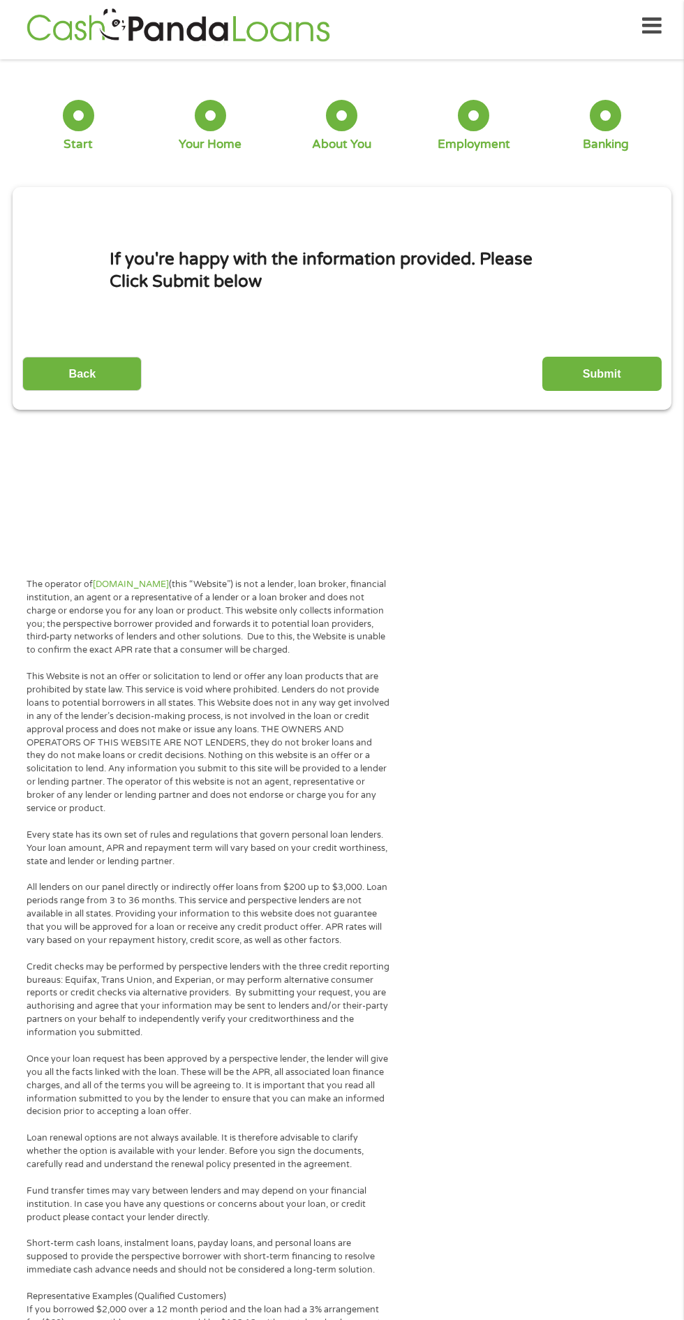
click at [606, 373] on input "Submit" at bounding box center [601, 374] width 119 height 34
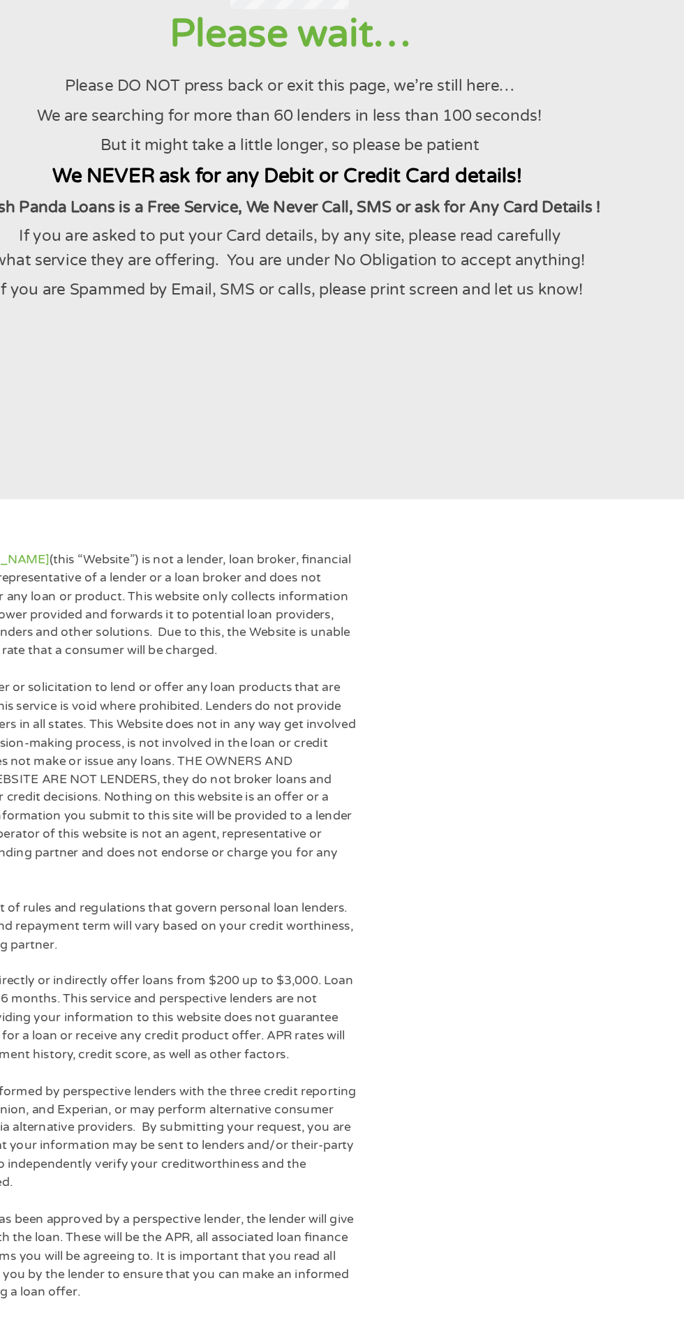
scroll to position [0, 0]
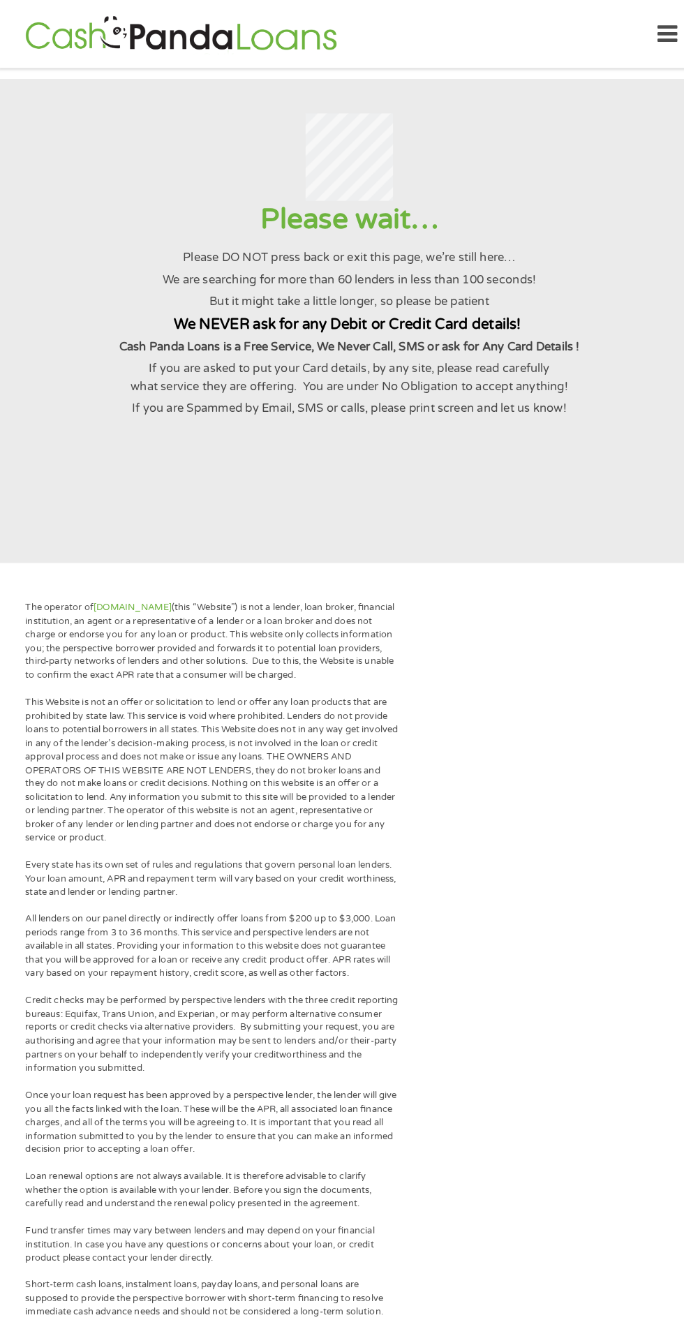
click at [492, 826] on div "The operator of [DOMAIN_NAME] (this “Website”) is not a lender, loan broker, fi…" at bounding box center [342, 1244] width 684 height 1359
click at [213, 124] on div at bounding box center [342, 152] width 650 height 85
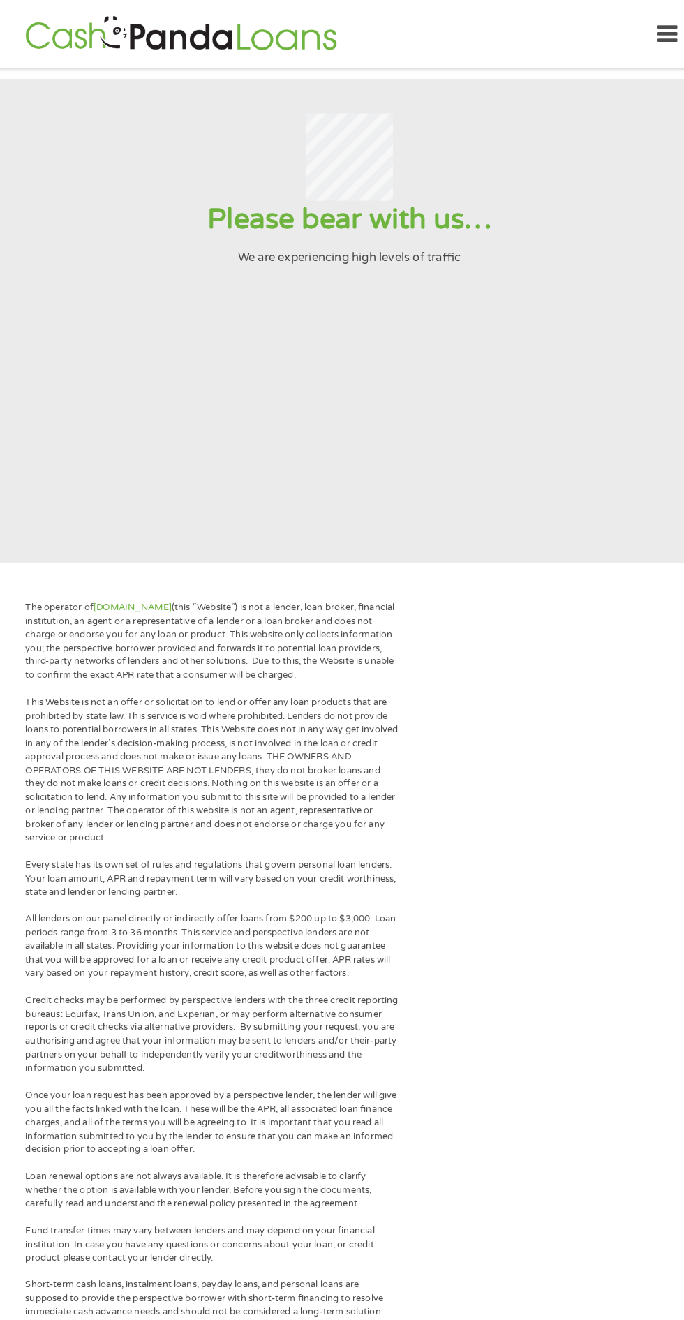
click at [308, 563] on body "Home Get Loan Offer How it works FAQs Blog Cash Loans Quick Loans Online Loans …" at bounding box center [342, 1002] width 684 height 2005
